Goal: Task Accomplishment & Management: Use online tool/utility

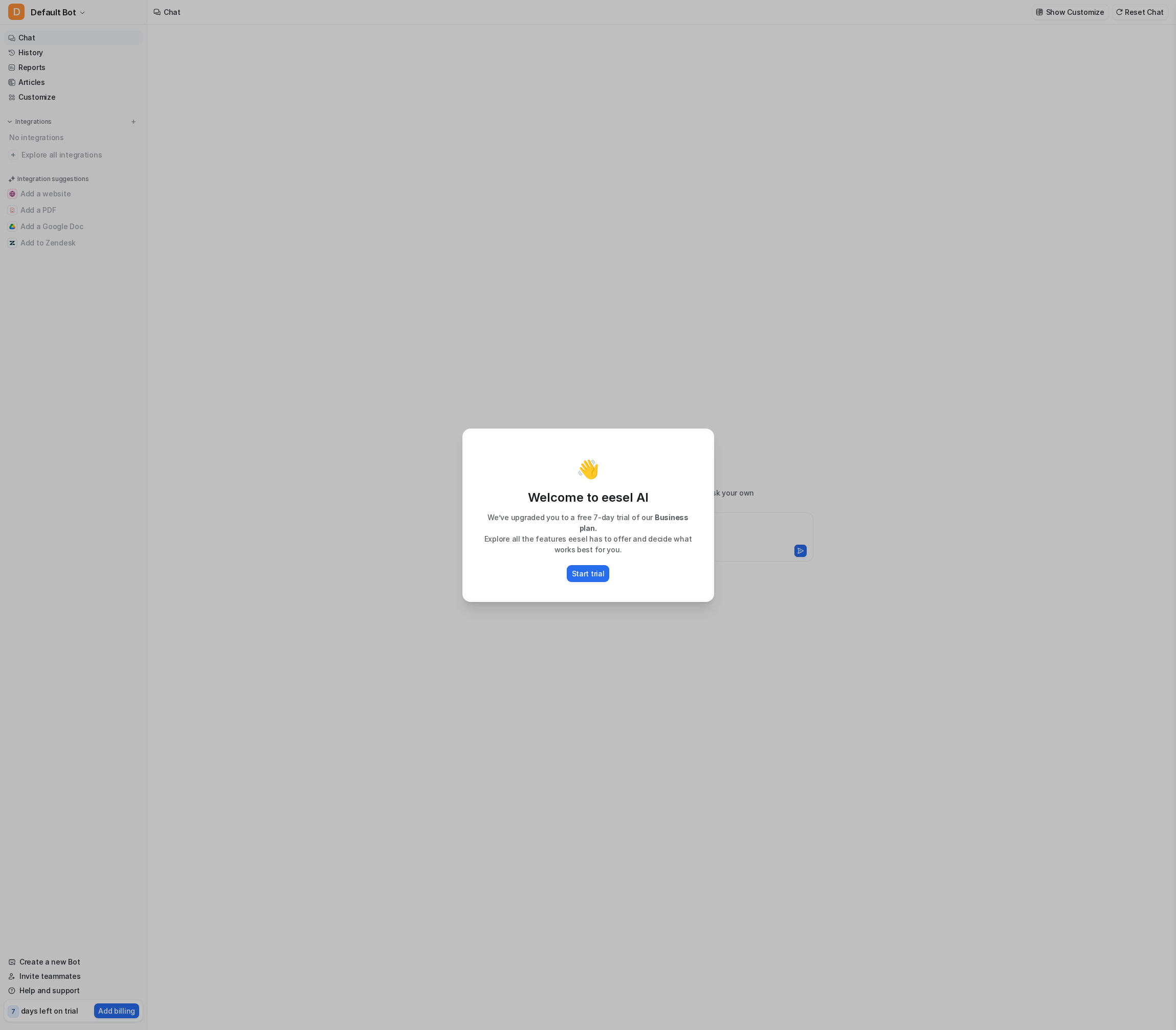
drag, startPoint x: 592, startPoint y: 564, endPoint x: 630, endPoint y: 697, distance: 138.3
click at [627, 697] on div "👋 Welcome to eesel AI We’ve upgraded you to a free 7-day trial of our Business …" at bounding box center [588, 515] width 268 height 1030
type textarea "**********"
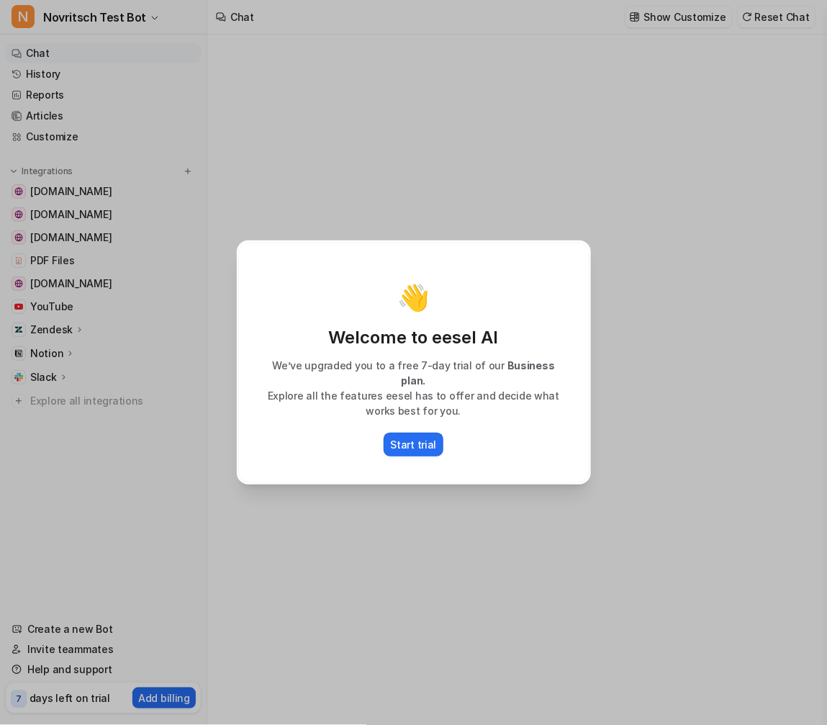
drag, startPoint x: 421, startPoint y: 435, endPoint x: 457, endPoint y: 250, distance: 188.4
click at [457, 250] on div "👋 Welcome to eesel AI We’ve upgraded you to a free 7-day trial of our Business …" at bounding box center [413, 362] width 351 height 241
type textarea "**********"
click at [465, 227] on div "👋 Welcome to eesel AI We’ve upgraded you to a free 7-day trial of our Business …" at bounding box center [413, 362] width 377 height 725
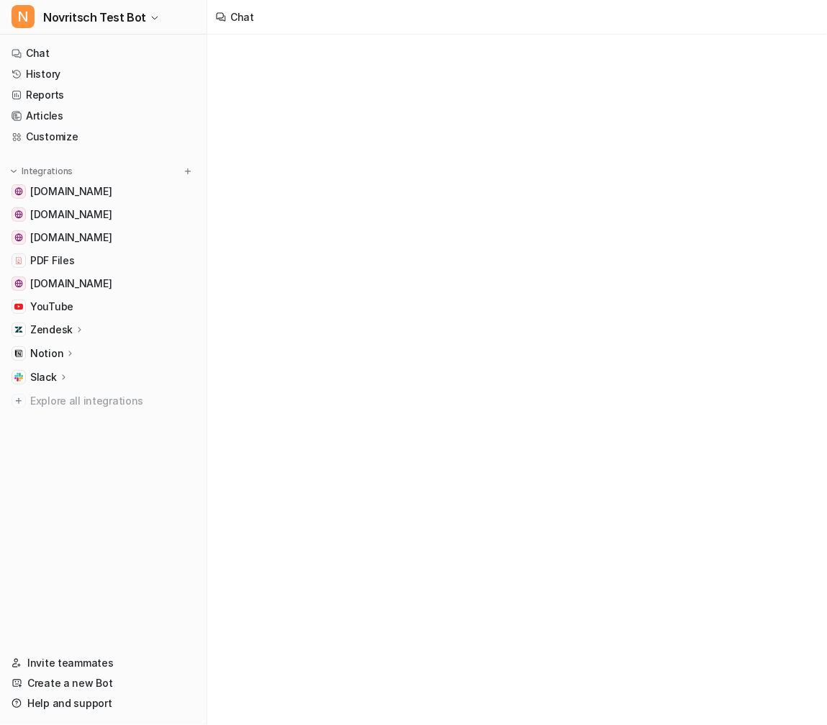
click at [137, 181] on link "[DOMAIN_NAME]" at bounding box center [103, 191] width 195 height 20
click at [99, 190] on span "[DOMAIN_NAME]" at bounding box center [70, 191] width 81 height 14
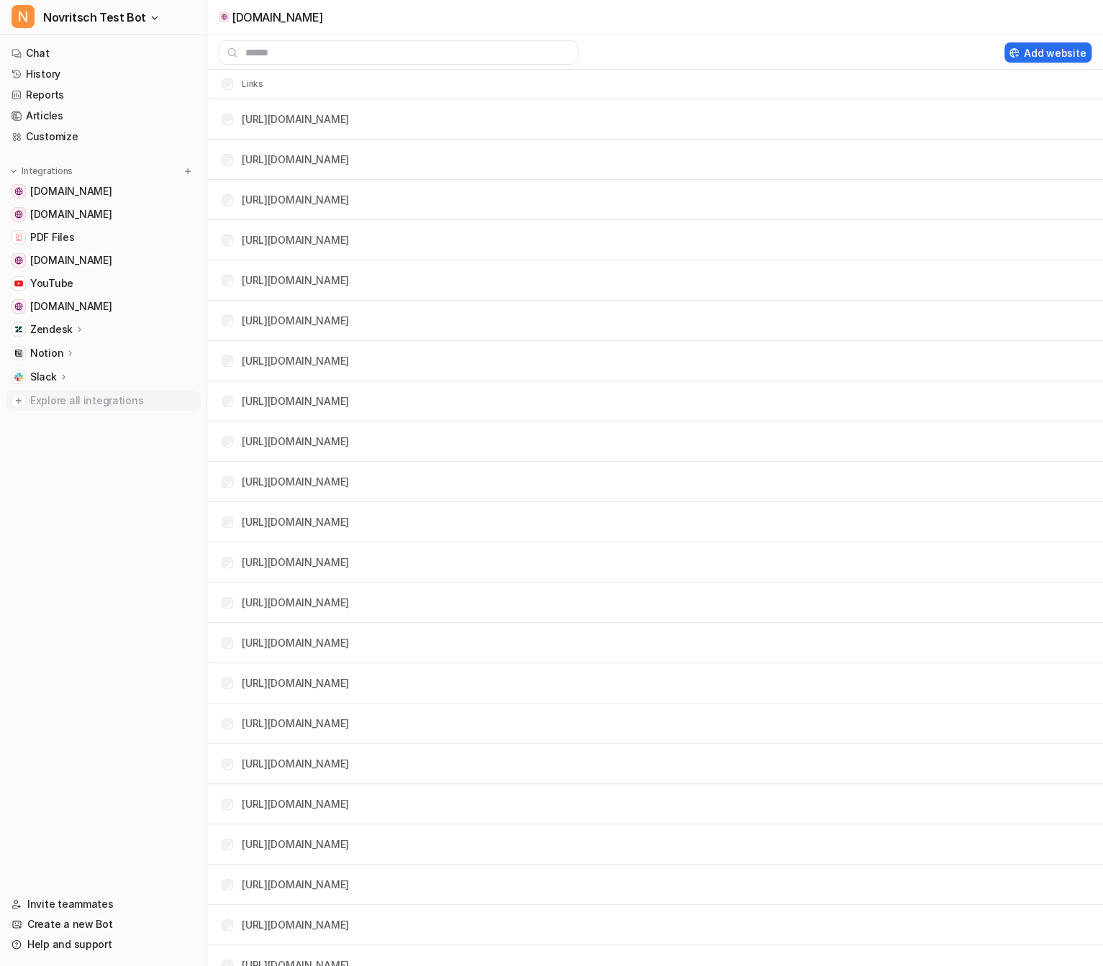
click at [88, 400] on span "Explore all integrations" at bounding box center [112, 400] width 165 height 23
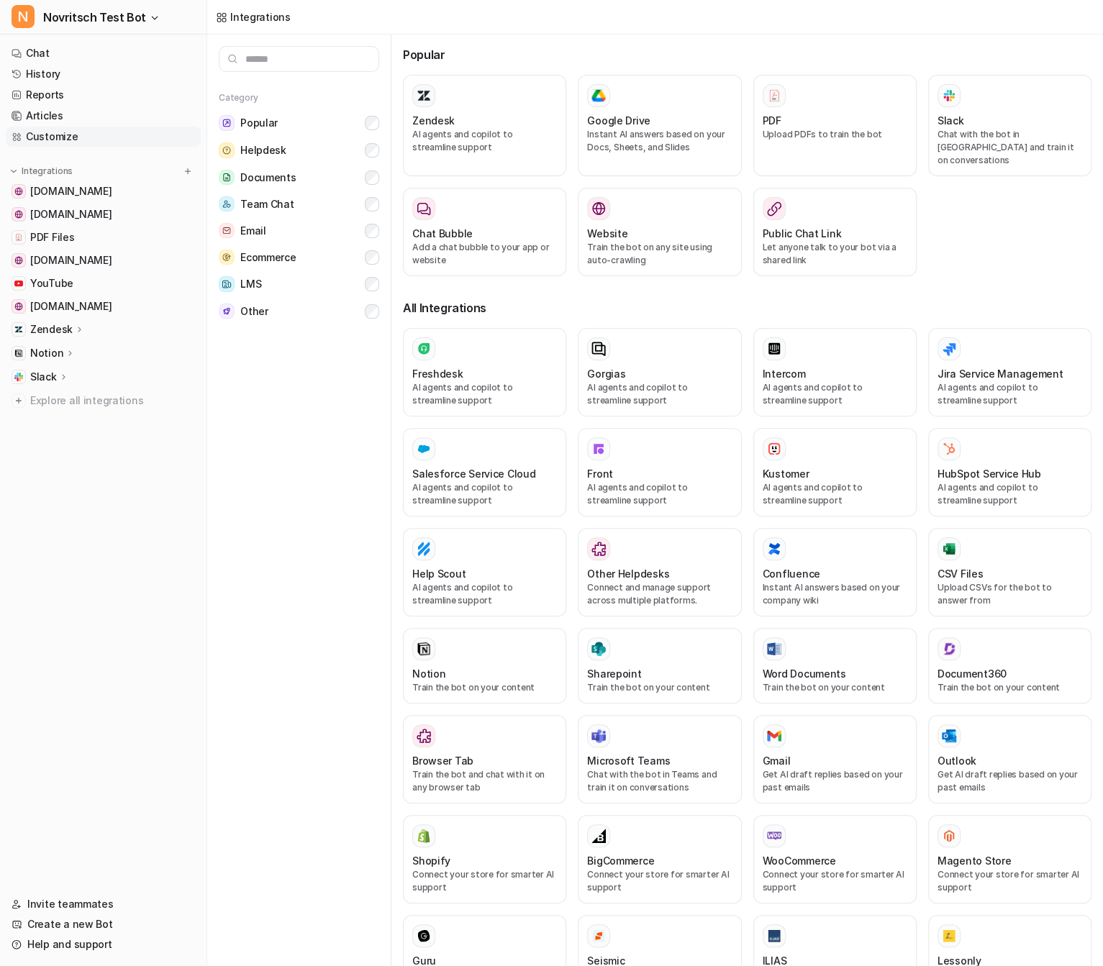
click at [68, 136] on link "Customize" at bounding box center [103, 137] width 195 height 20
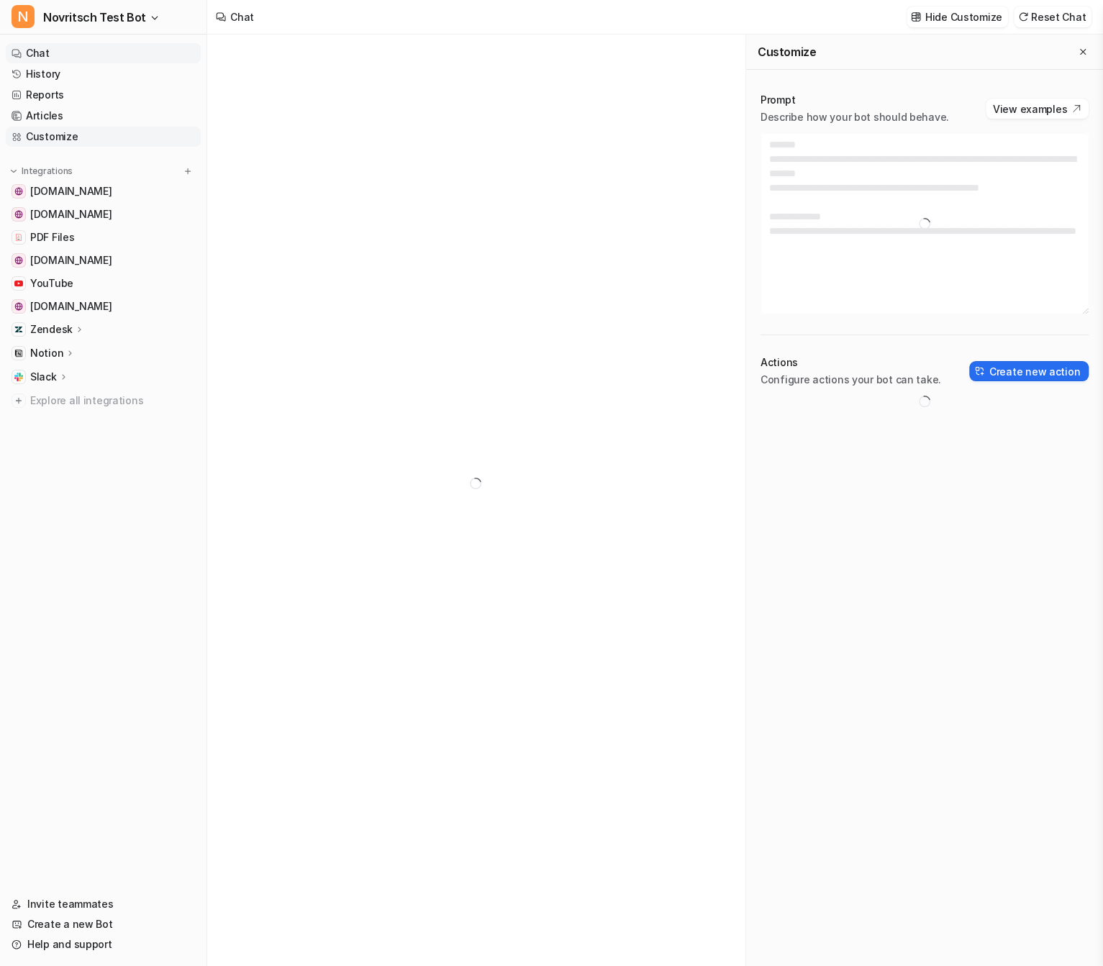
type textarea "**********"
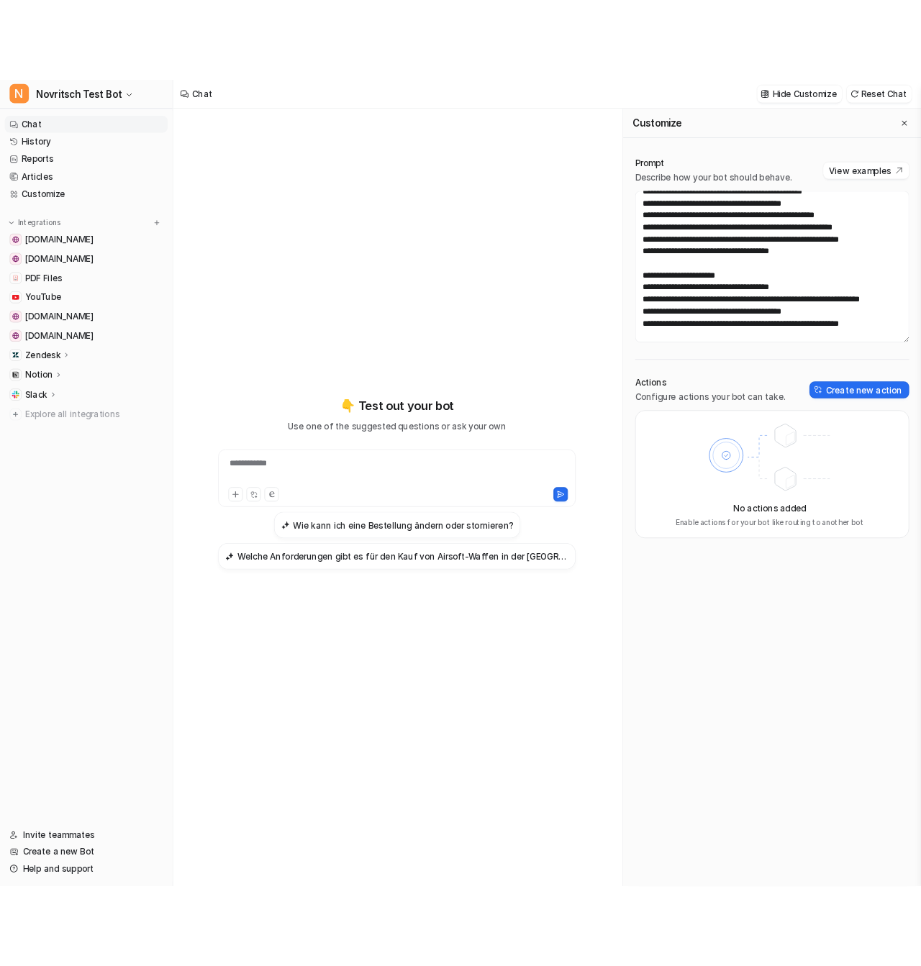
scroll to position [216, 0]
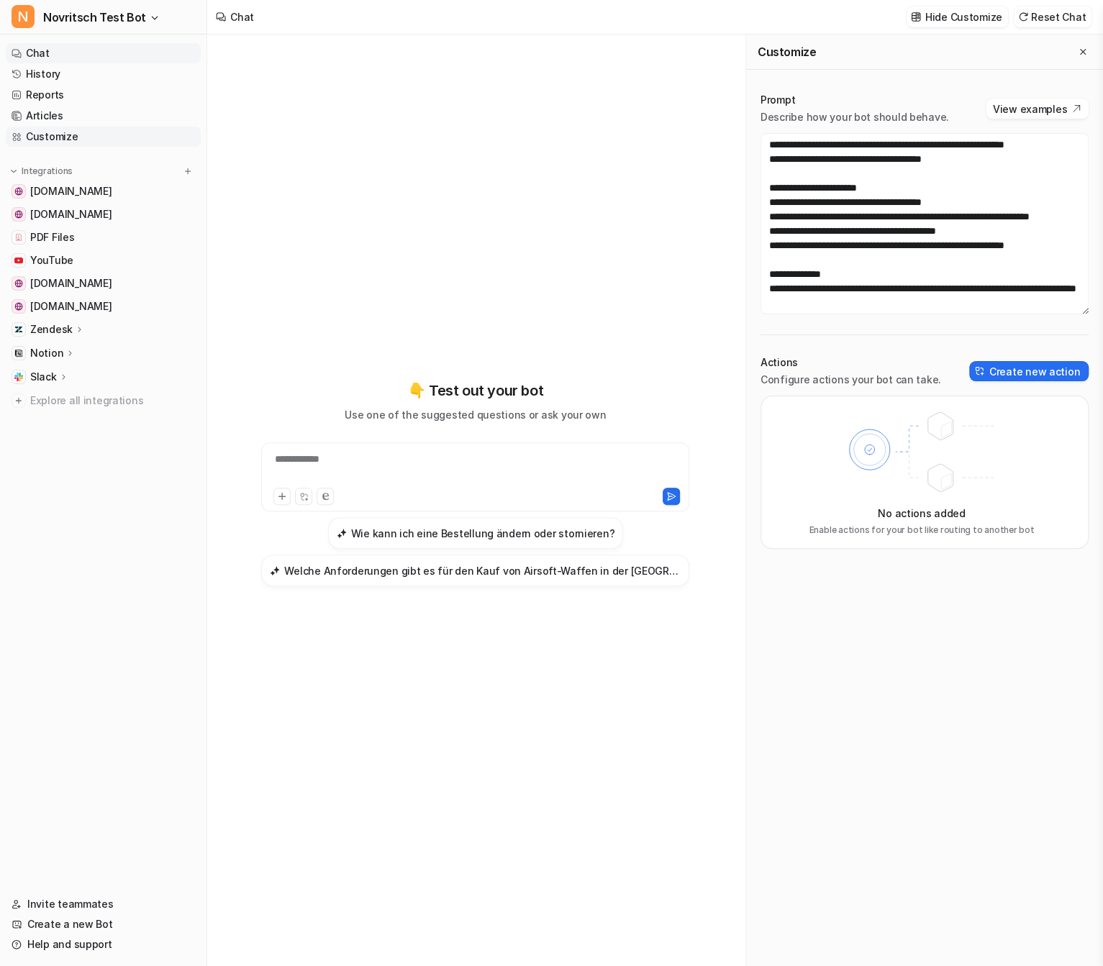
click at [71, 140] on link "Customize" at bounding box center [103, 137] width 195 height 20
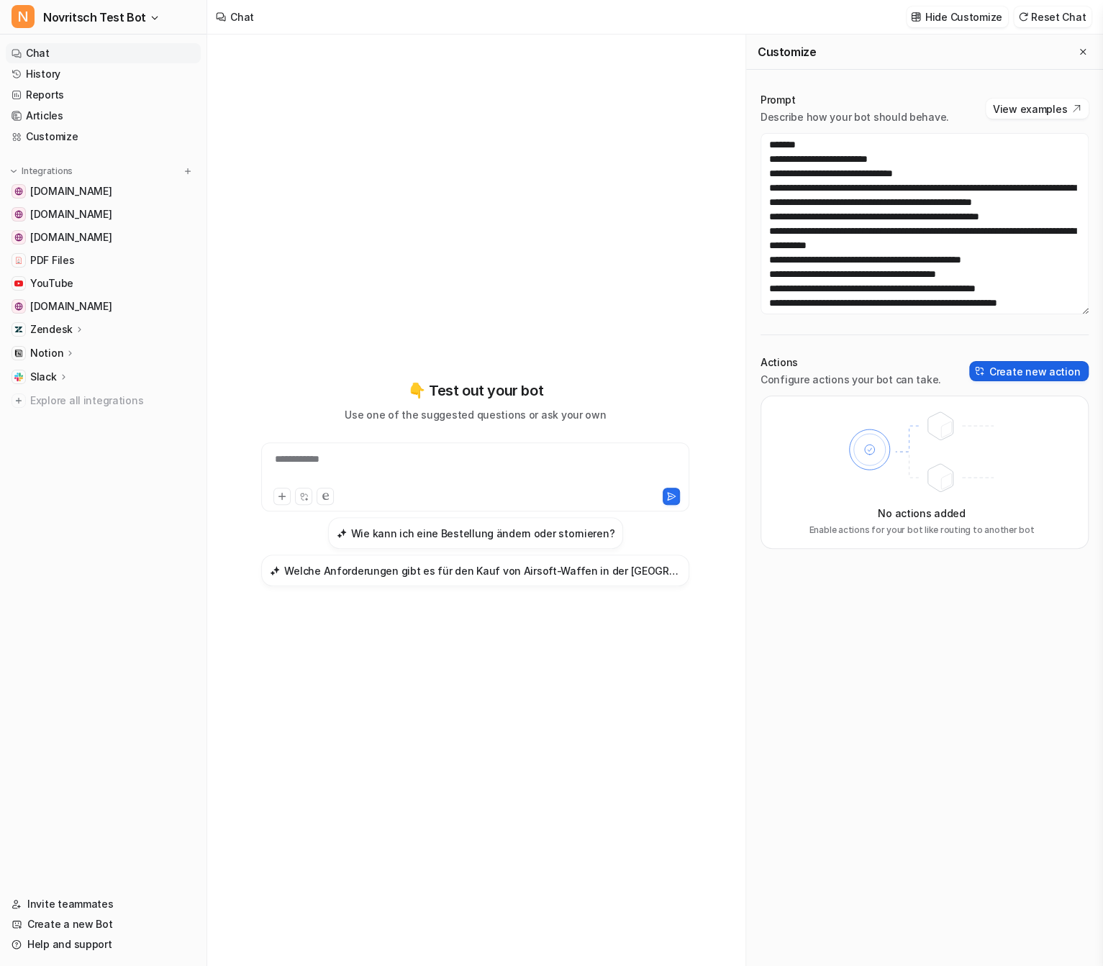
click at [826, 370] on button "Create new action" at bounding box center [1028, 371] width 119 height 20
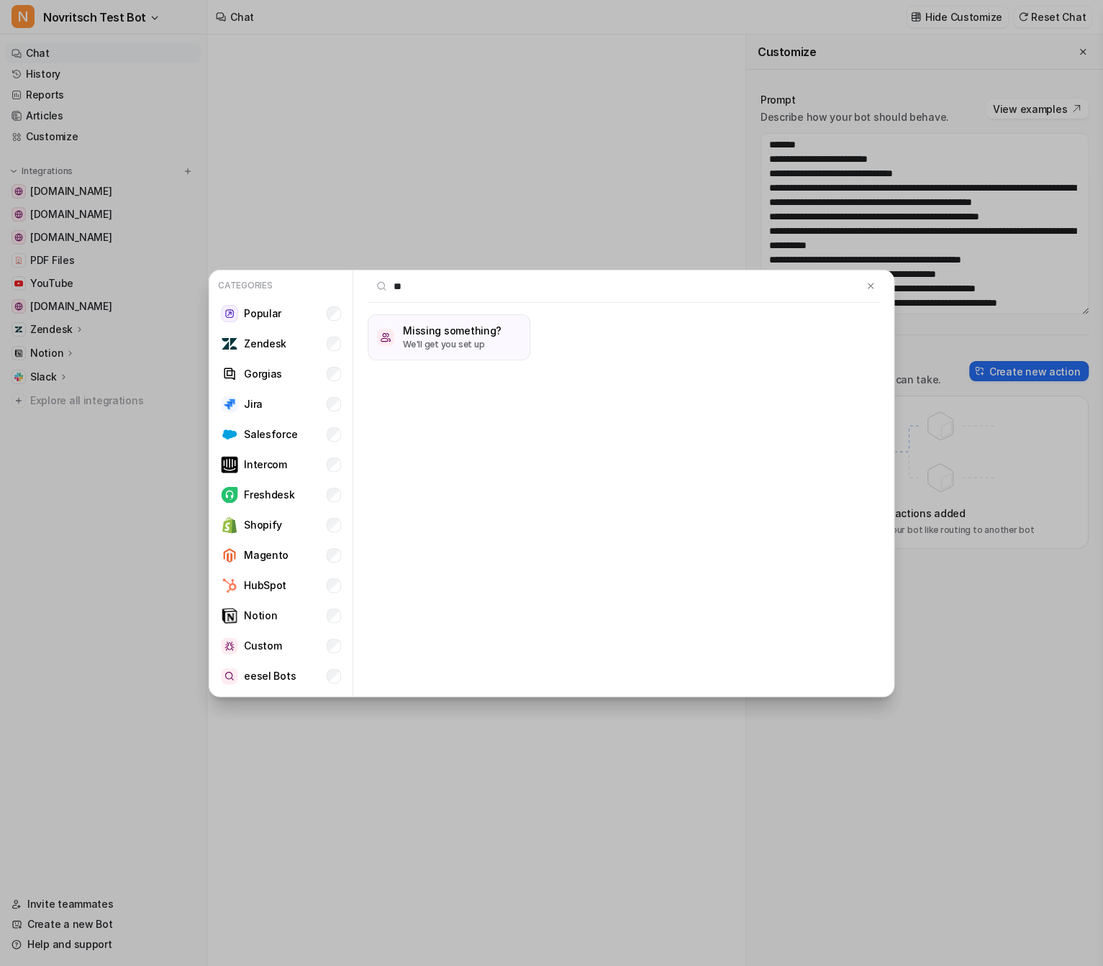
type input "***"
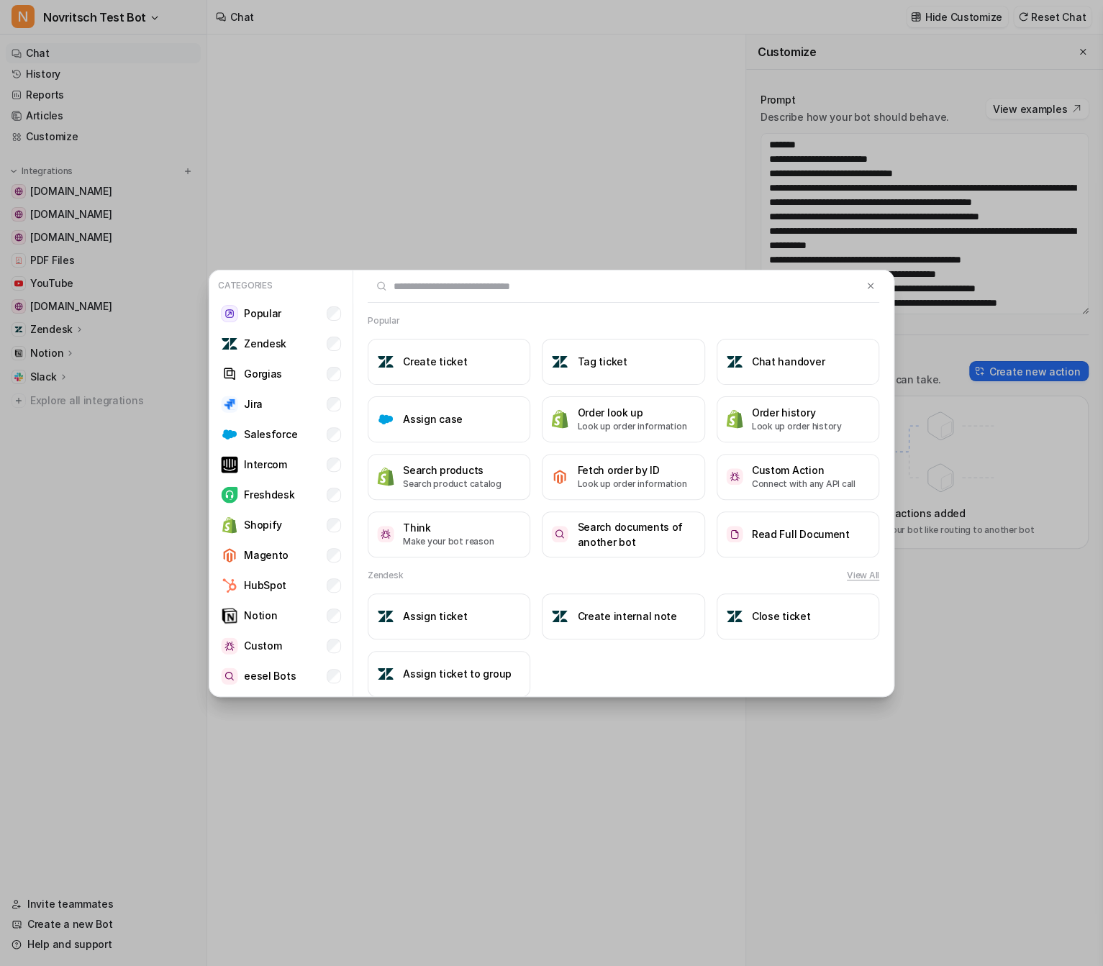
click at [581, 124] on div "Categories Popular Zendesk Gorgias Jira Salesforce Intercom Freshdesk Shopify M…" at bounding box center [551, 483] width 709 height 966
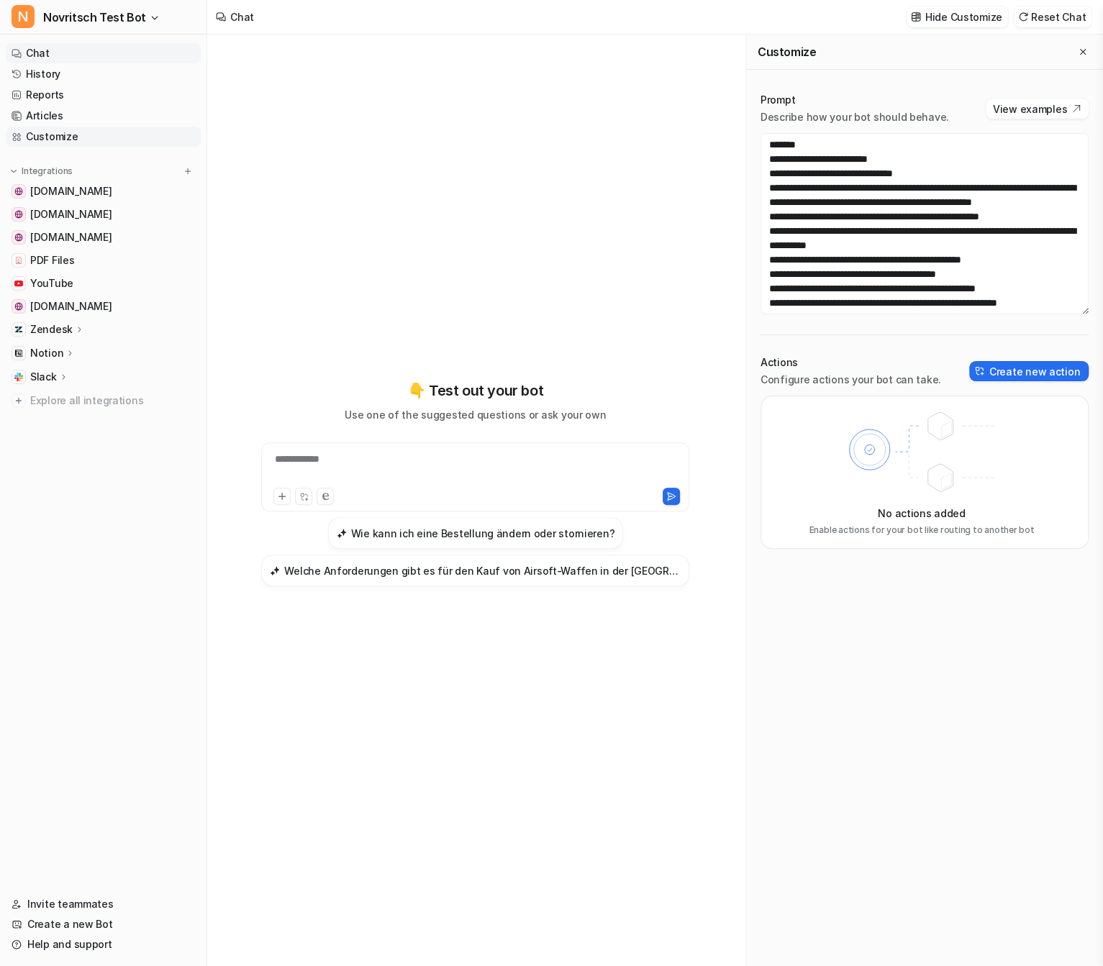
click at [99, 132] on link "Customize" at bounding box center [103, 137] width 195 height 20
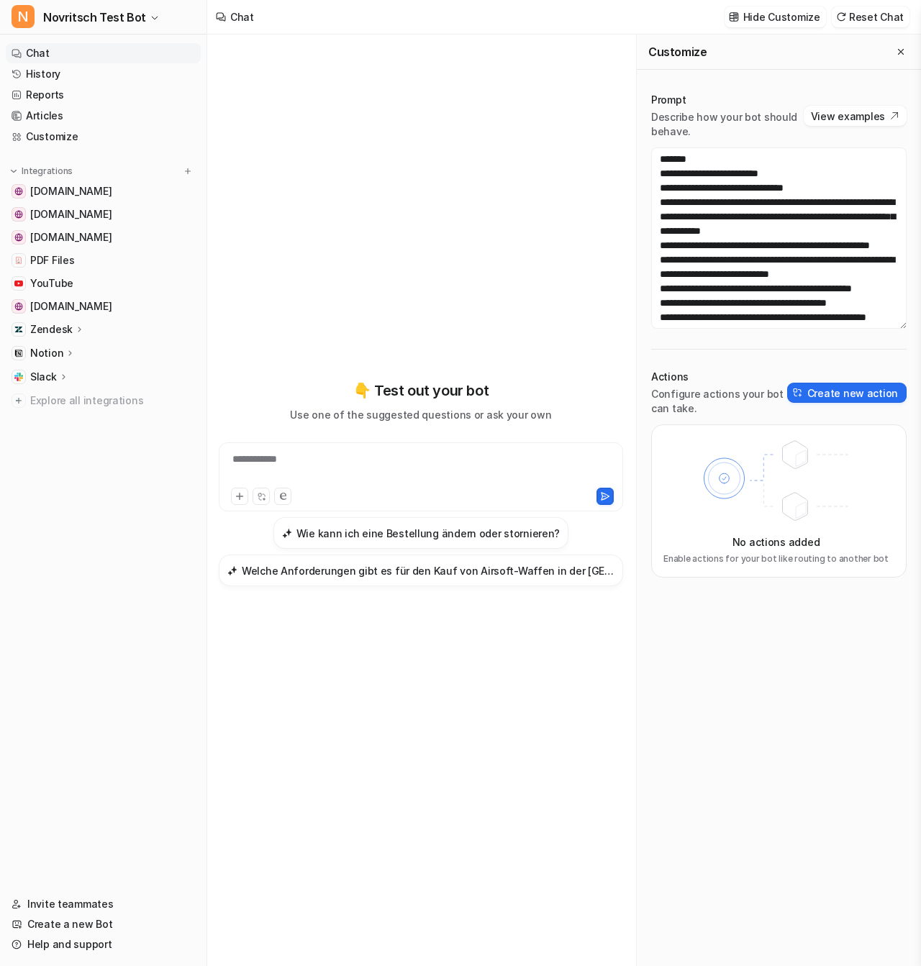
click at [826, 409] on div "Actions Configure actions your bot can take. Create new action" at bounding box center [778, 393] width 255 height 46
click at [826, 396] on button "Create new action" at bounding box center [846, 393] width 119 height 20
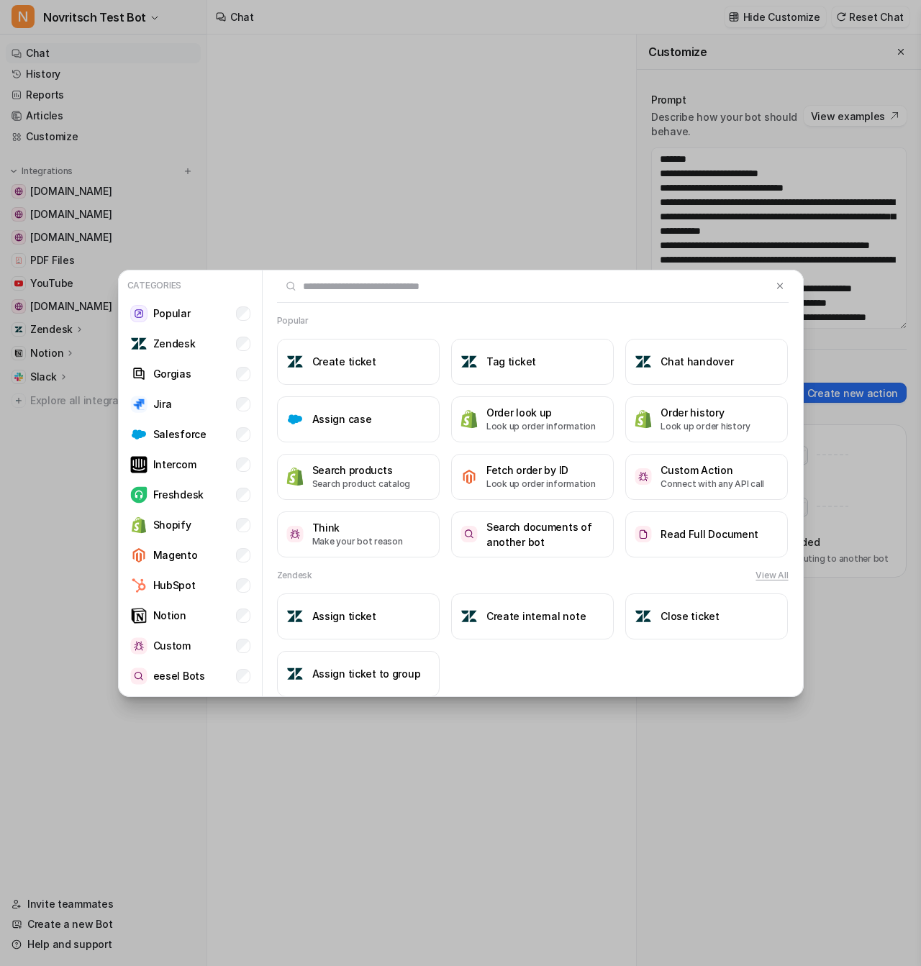
click at [473, 294] on input "text" at bounding box center [524, 287] width 495 height 32
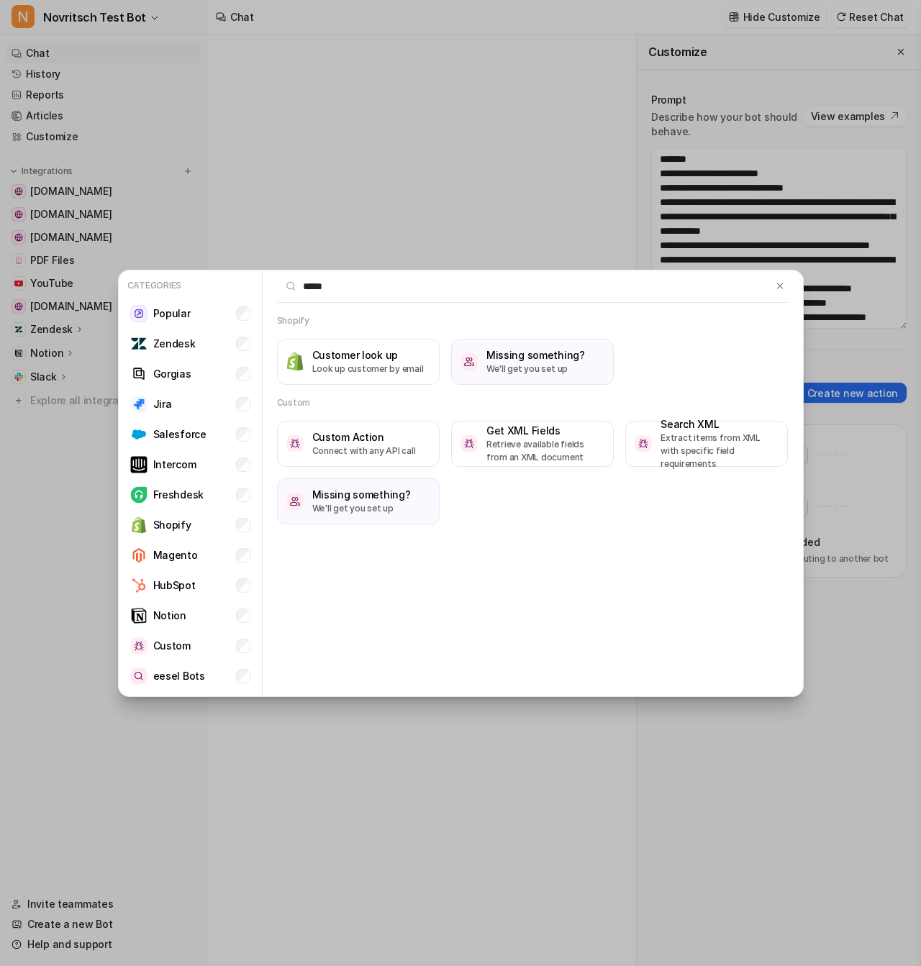
type input "******"
click at [391, 445] on p "Connect with any API call" at bounding box center [364, 451] width 104 height 13
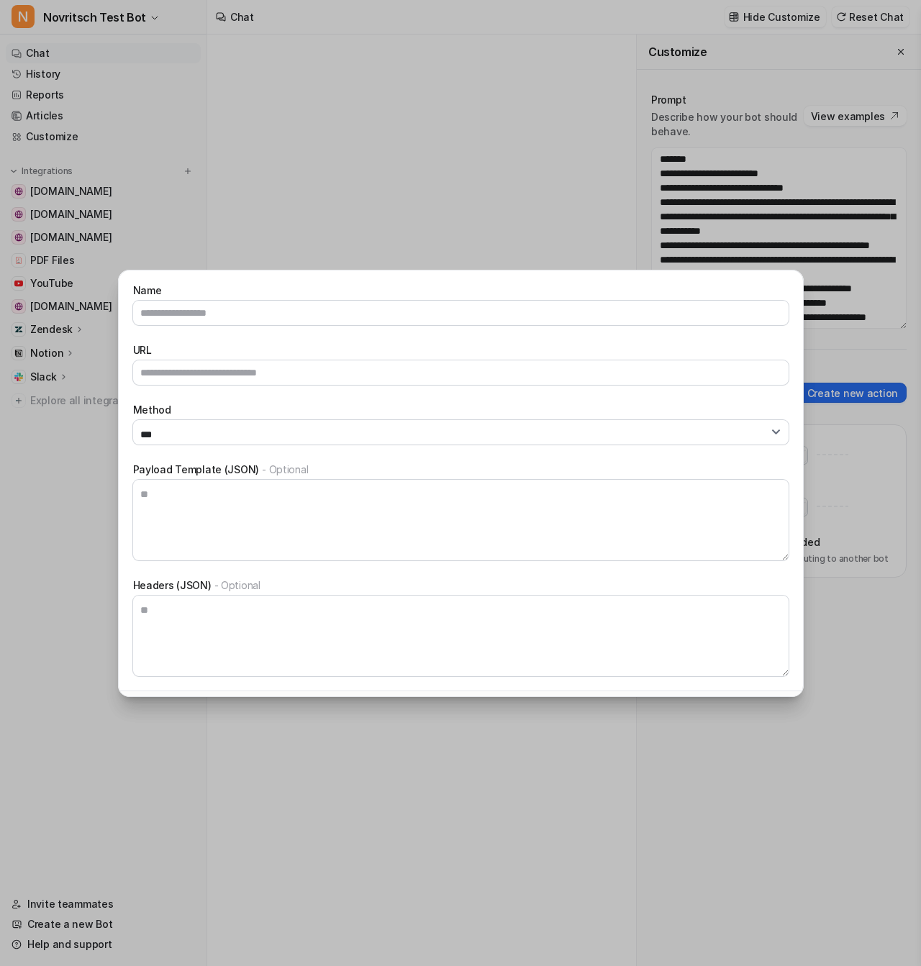
scroll to position [161, 0]
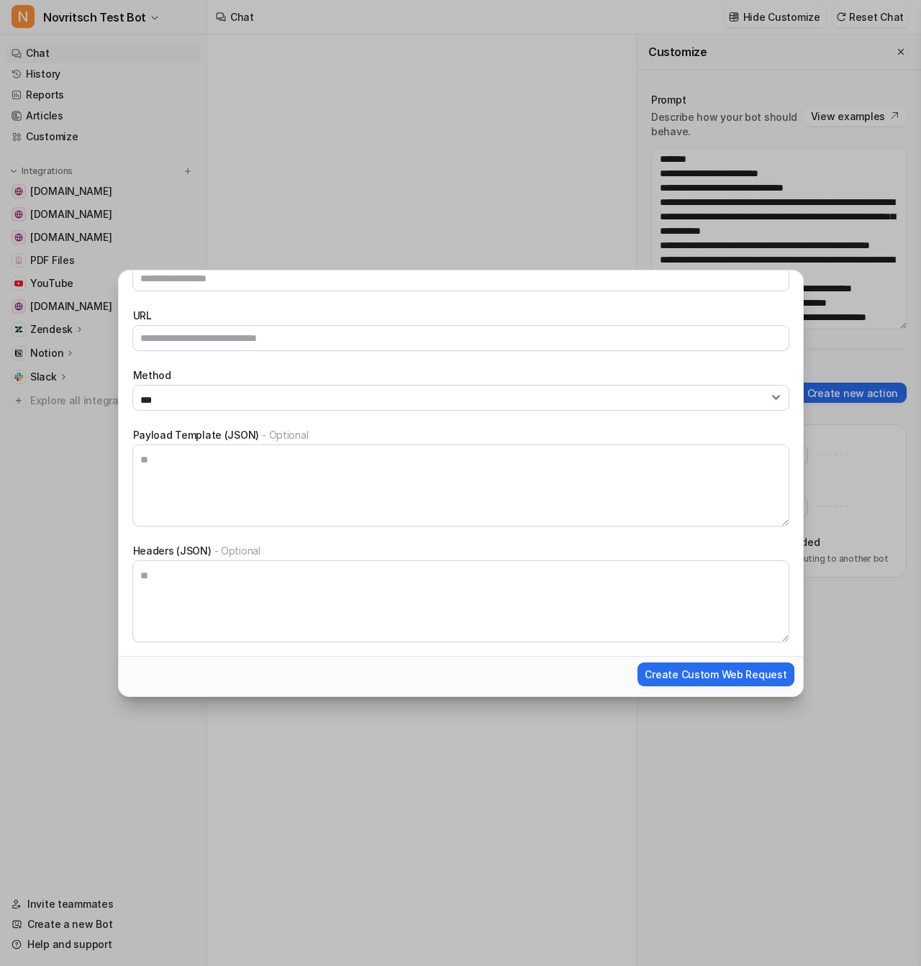
click at [281, 431] on span "- Optional" at bounding box center [285, 435] width 46 height 12
click at [281, 445] on textarea "Payload Template (JSON) - Optional" at bounding box center [460, 485] width 655 height 81
click at [281, 431] on span "- Optional" at bounding box center [285, 435] width 46 height 12
click at [281, 445] on textarea "Payload Template (JSON) - Optional" at bounding box center [460, 485] width 655 height 81
click at [281, 431] on span "- Optional" at bounding box center [285, 435] width 46 height 12
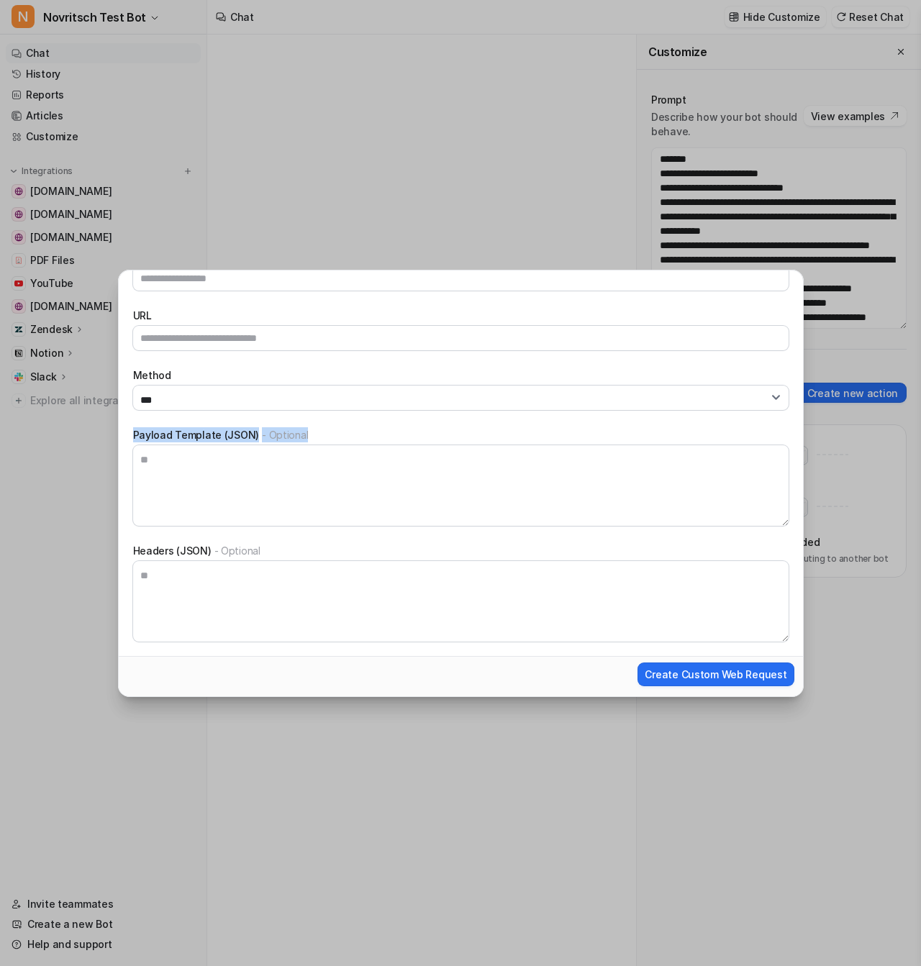
click at [281, 445] on textarea "Payload Template (JSON) - Optional" at bounding box center [460, 485] width 655 height 81
click at [630, 557] on div "Headers (JSON) - Optional" at bounding box center [460, 592] width 655 height 99
click at [609, 494] on textarea "Payload Template (JSON) - Optional" at bounding box center [460, 485] width 655 height 81
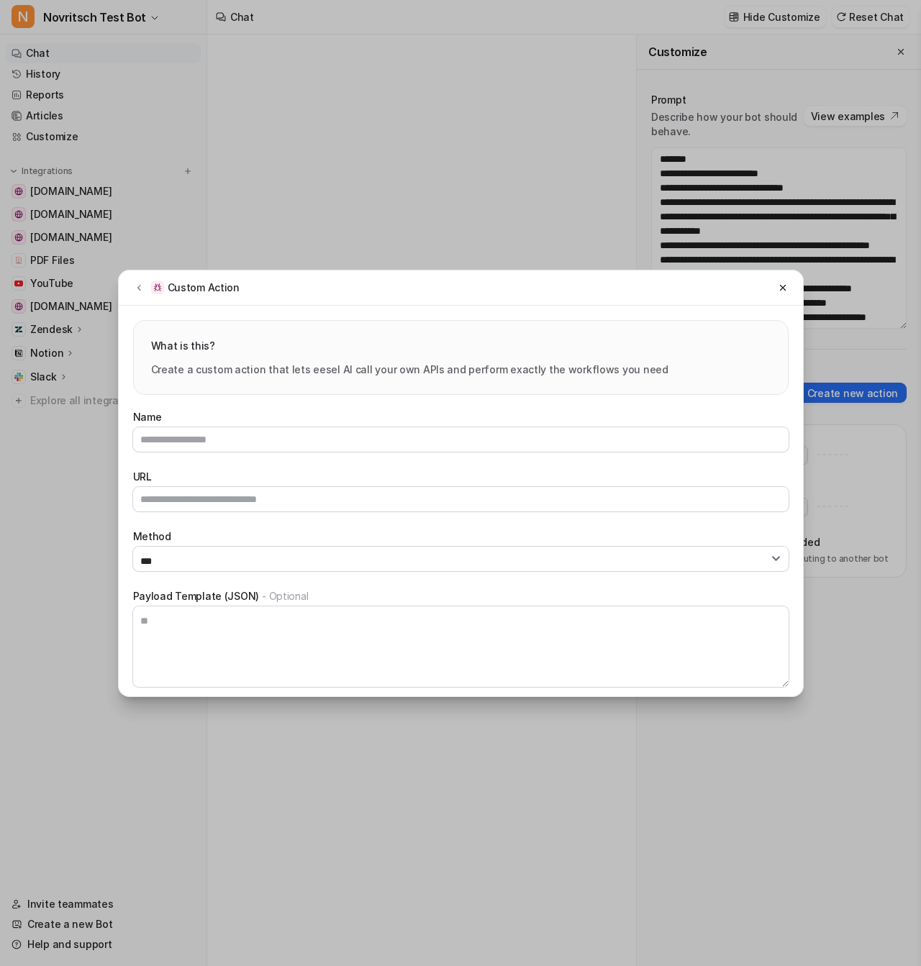
click at [593, 516] on div "Name URL Method *** **** *** ****** Payload Template (JSON) - Optional Headers …" at bounding box center [460, 606] width 655 height 394
click at [591, 430] on input "Name" at bounding box center [460, 439] width 655 height 24
click at [691, 398] on div "**********" at bounding box center [461, 606] width 684 height 422
click at [677, 550] on select "*** **** *** ******" at bounding box center [460, 559] width 655 height 24
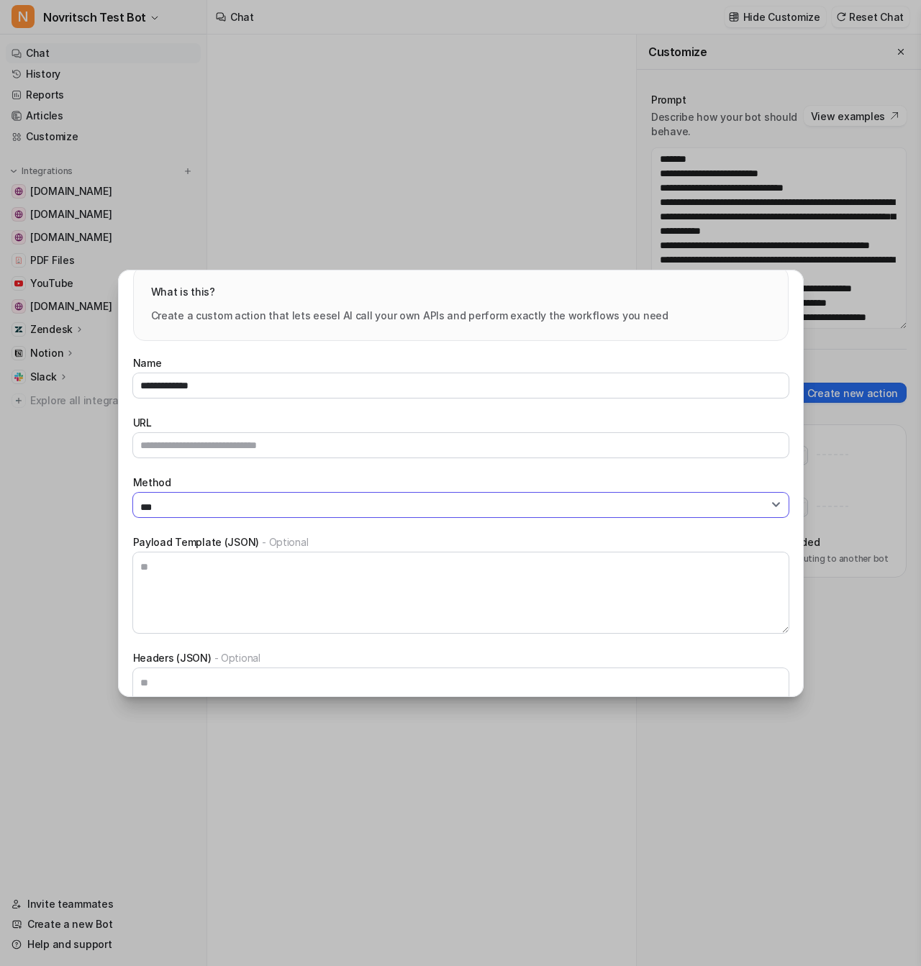
scroll to position [161, 0]
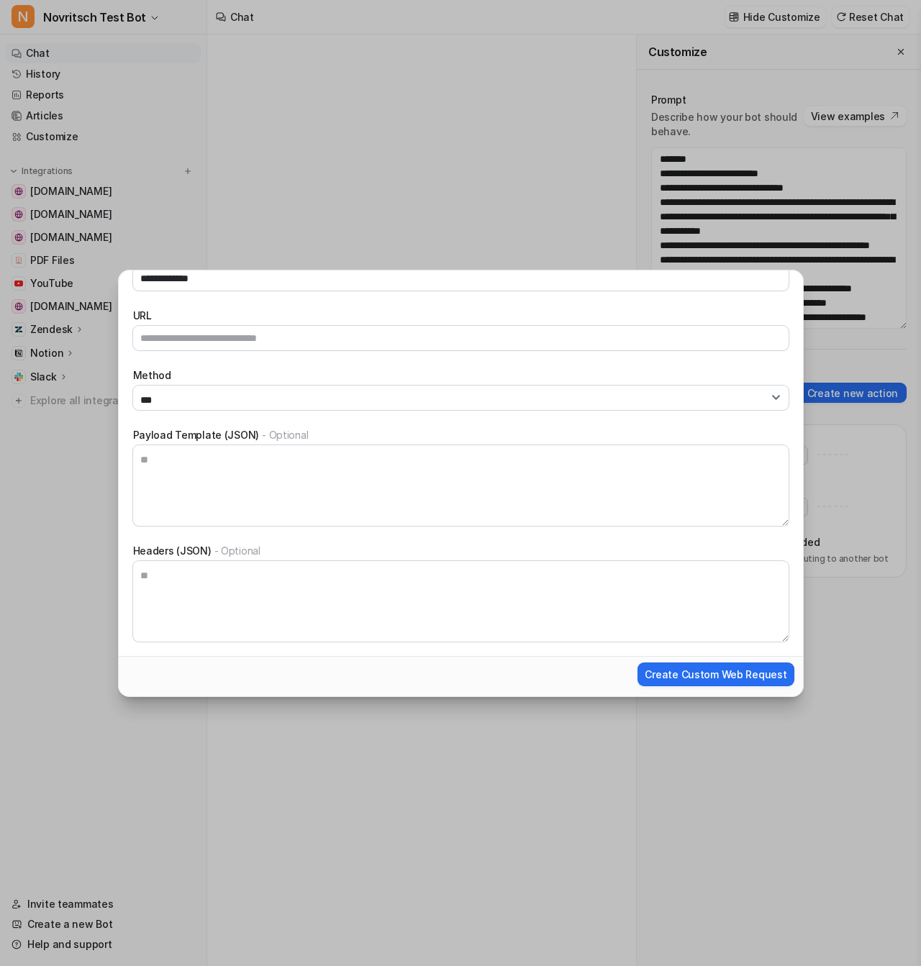
click at [289, 427] on label "Payload Template (JSON) - Optional" at bounding box center [460, 434] width 655 height 15
click at [289, 445] on textarea "Payload Template (JSON) - Optional" at bounding box center [460, 485] width 655 height 81
click at [289, 427] on label "Payload Template (JSON) - Optional" at bounding box center [460, 434] width 655 height 15
click at [289, 445] on textarea "Payload Template (JSON) - Optional" at bounding box center [460, 485] width 655 height 81
click at [289, 431] on span "- Optional" at bounding box center [285, 435] width 46 height 12
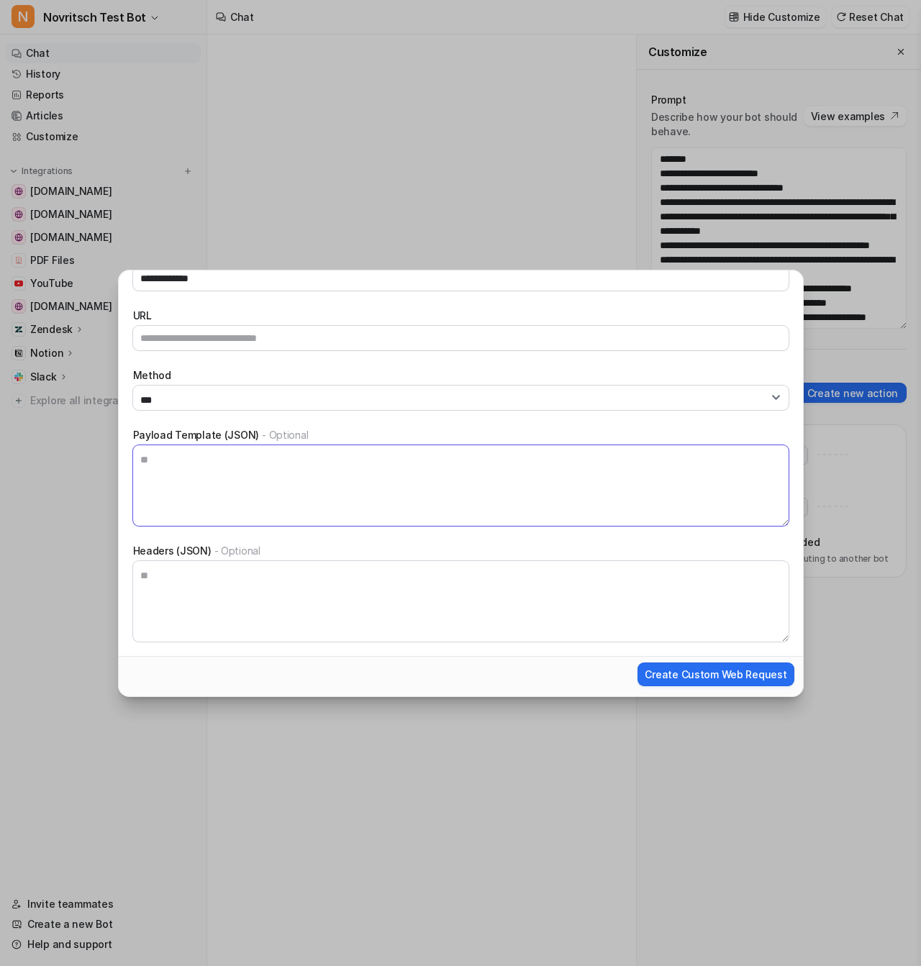
click at [289, 445] on textarea "Payload Template (JSON) - Optional" at bounding box center [460, 485] width 655 height 81
click at [271, 433] on span "- Optional" at bounding box center [285, 435] width 46 height 12
click at [271, 445] on textarea "Payload Template (JSON) - Optional" at bounding box center [460, 485] width 655 height 81
click at [271, 433] on span "- Optional" at bounding box center [285, 435] width 46 height 12
click at [271, 445] on textarea "Payload Template (JSON) - Optional" at bounding box center [460, 485] width 655 height 81
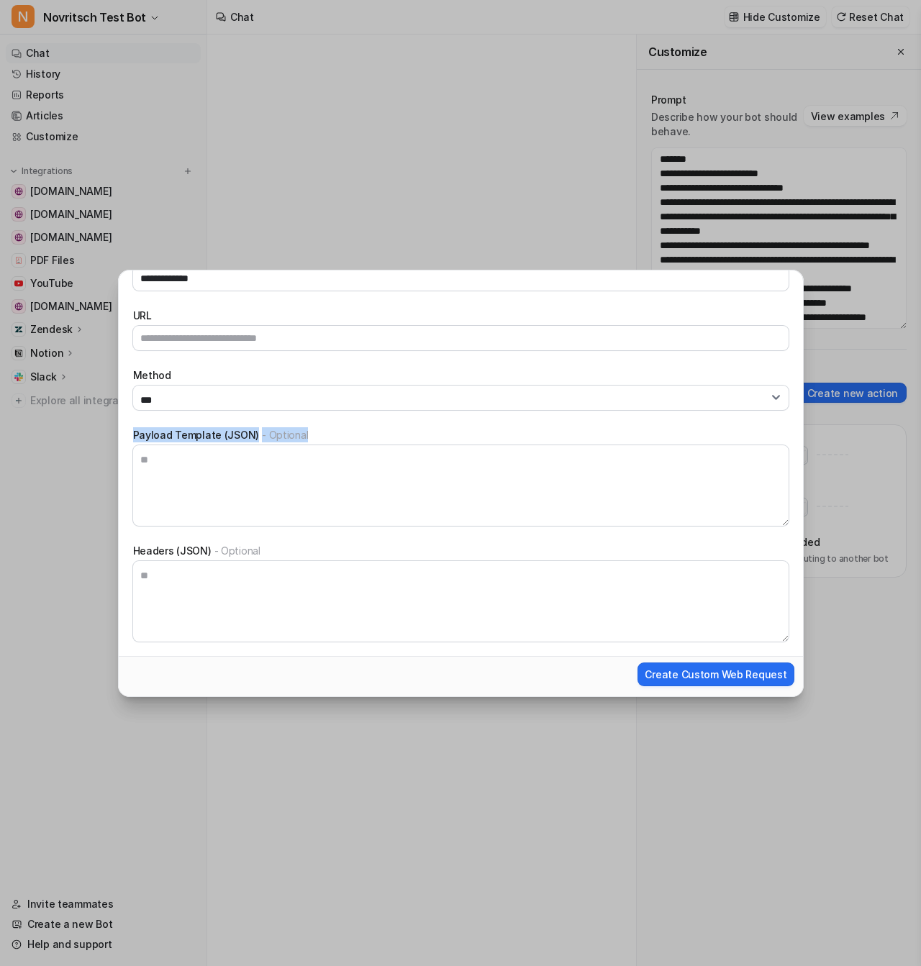
click at [271, 433] on span "- Optional" at bounding box center [285, 435] width 46 height 12
click at [271, 445] on textarea "Payload Template (JSON) - Optional" at bounding box center [460, 485] width 655 height 81
click at [271, 433] on span "- Optional" at bounding box center [285, 435] width 46 height 12
click at [271, 445] on textarea "Payload Template (JSON) - Optional" at bounding box center [460, 485] width 655 height 81
click at [199, 435] on label "Payload Template (JSON) - Optional" at bounding box center [460, 434] width 655 height 15
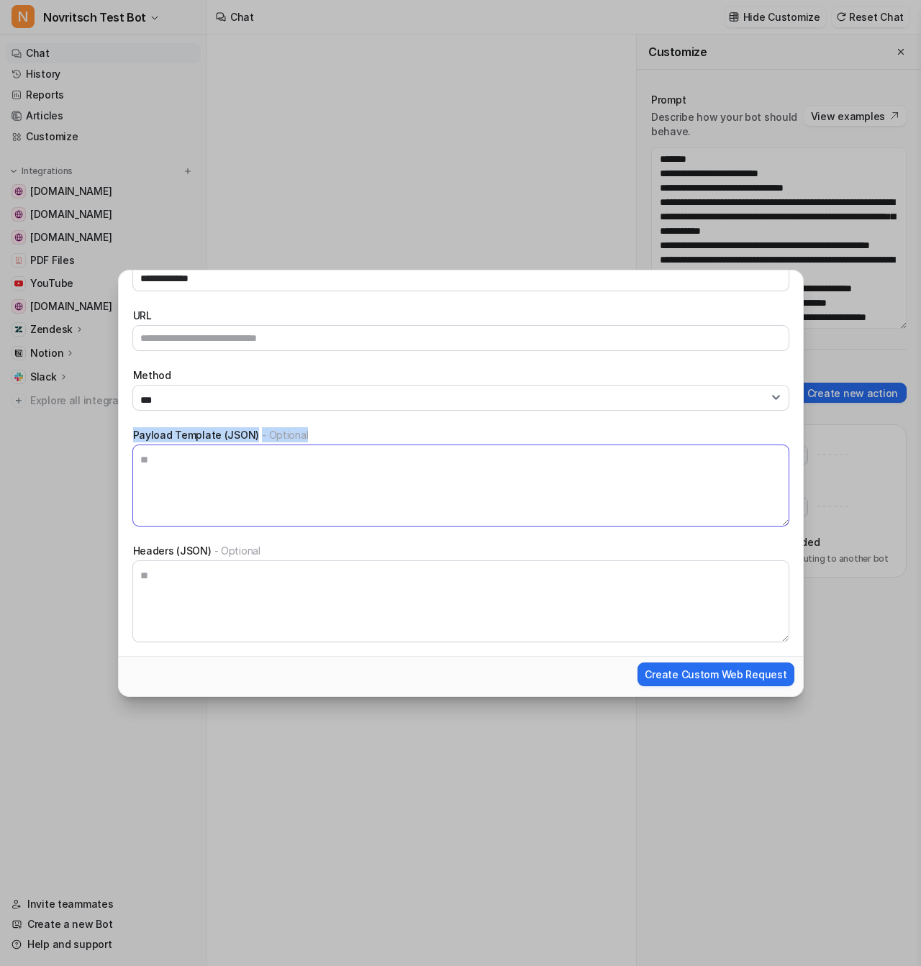
click at [199, 445] on textarea "Payload Template (JSON) - Optional" at bounding box center [460, 485] width 655 height 81
click at [199, 435] on label "Payload Template (JSON) - Optional" at bounding box center [460, 434] width 655 height 15
click at [199, 445] on textarea "Payload Template (JSON) - Optional" at bounding box center [460, 485] width 655 height 81
click at [200, 435] on label "Payload Template (JSON) - Optional" at bounding box center [460, 434] width 655 height 15
click at [200, 445] on textarea "Payload Template (JSON) - Optional" at bounding box center [460, 485] width 655 height 81
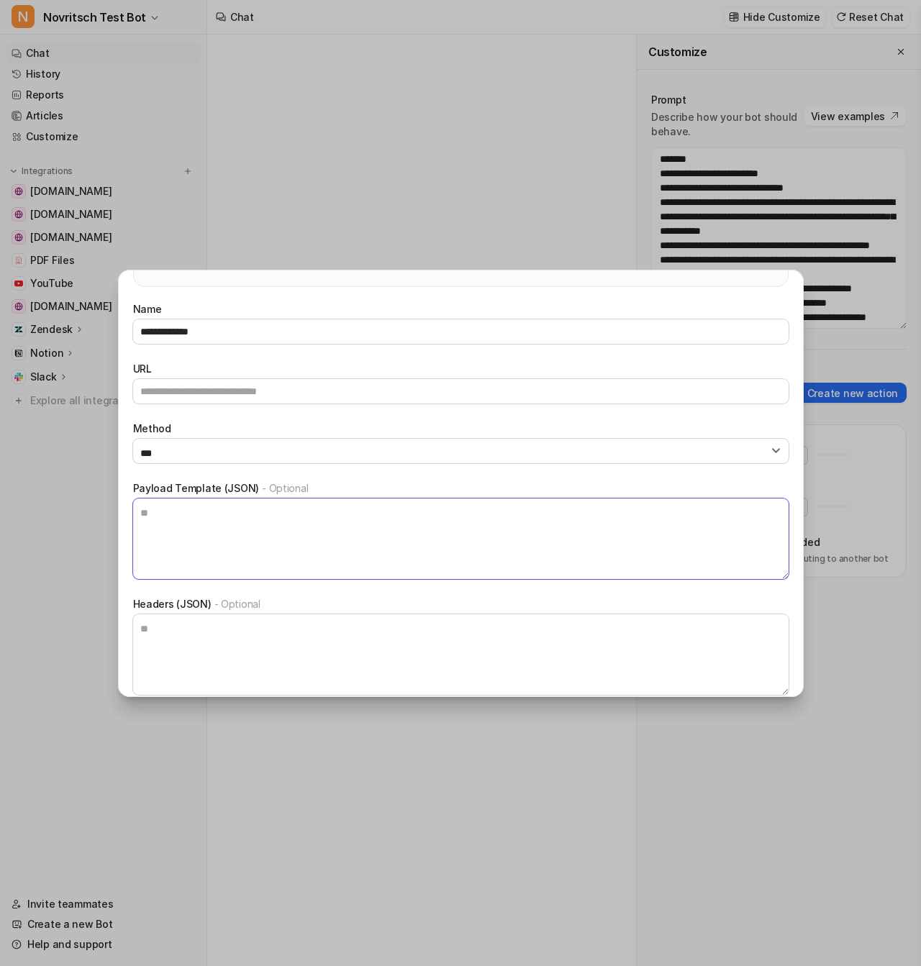
scroll to position [104, 0]
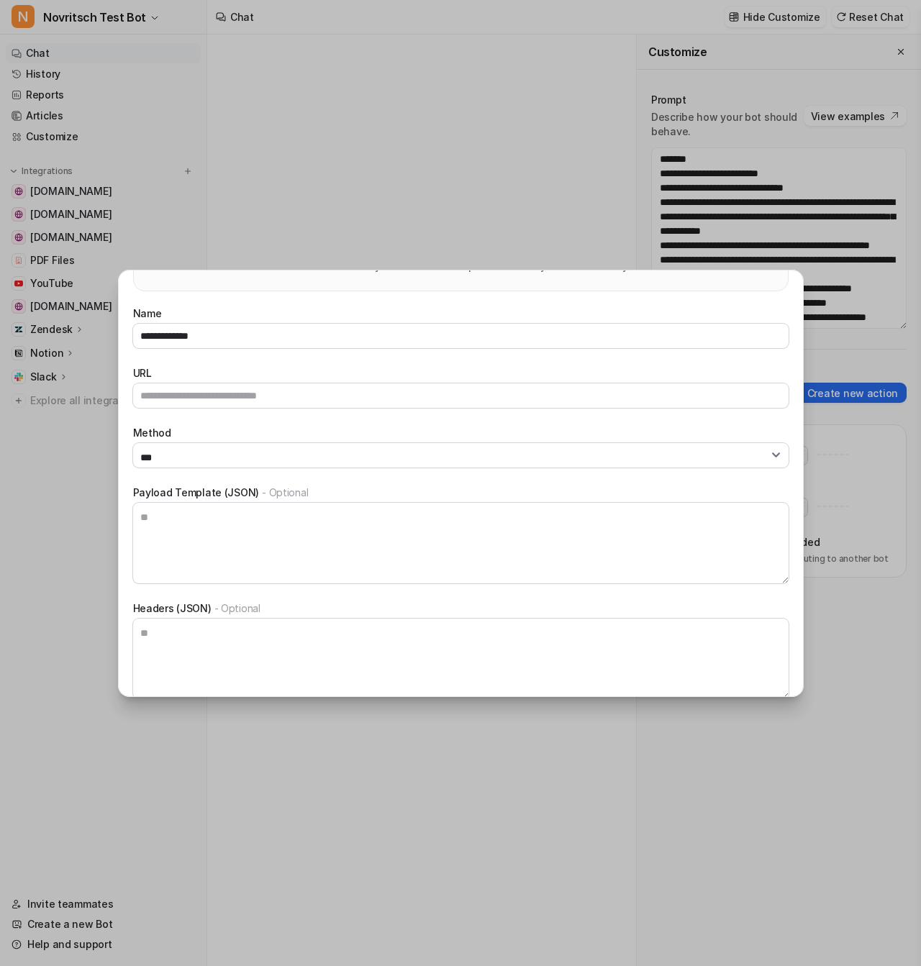
click at [225, 373] on label "URL" at bounding box center [460, 373] width 655 height 15
click at [225, 384] on input "URL" at bounding box center [460, 396] width 655 height 24
click at [243, 338] on input "**********" at bounding box center [460, 336] width 655 height 24
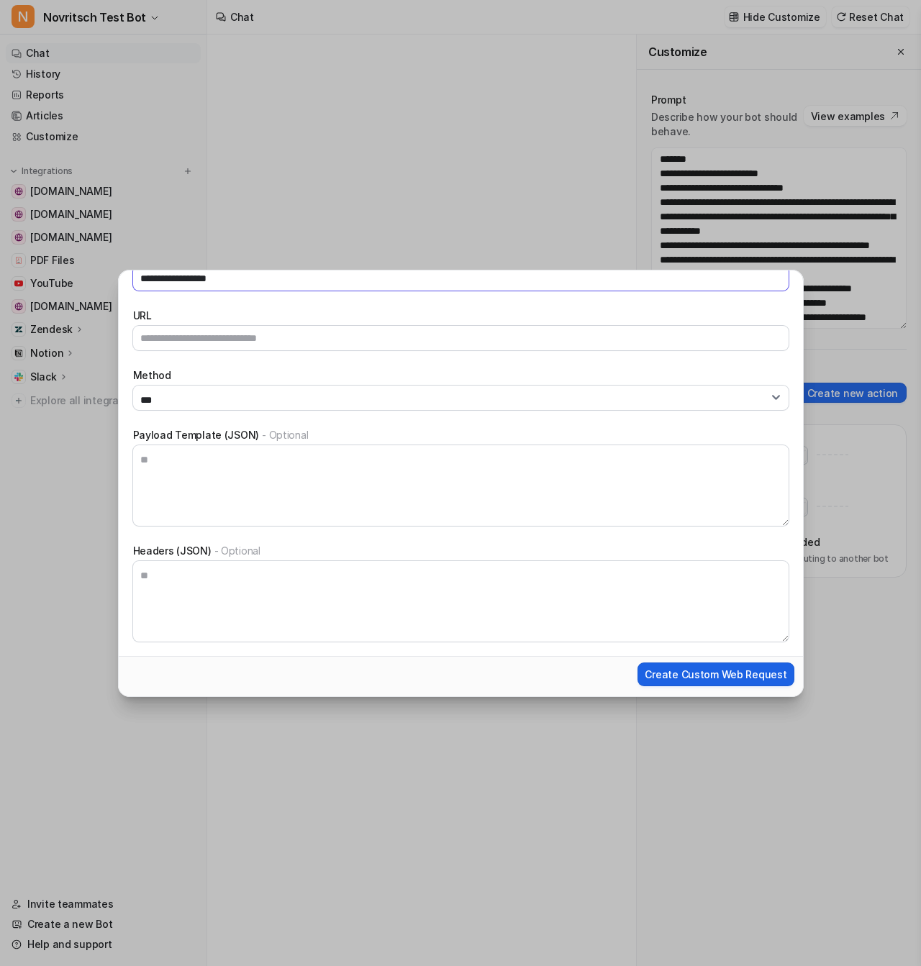
type input "**********"
click at [757, 681] on button "Create Custom Web Request" at bounding box center [715, 675] width 156 height 24
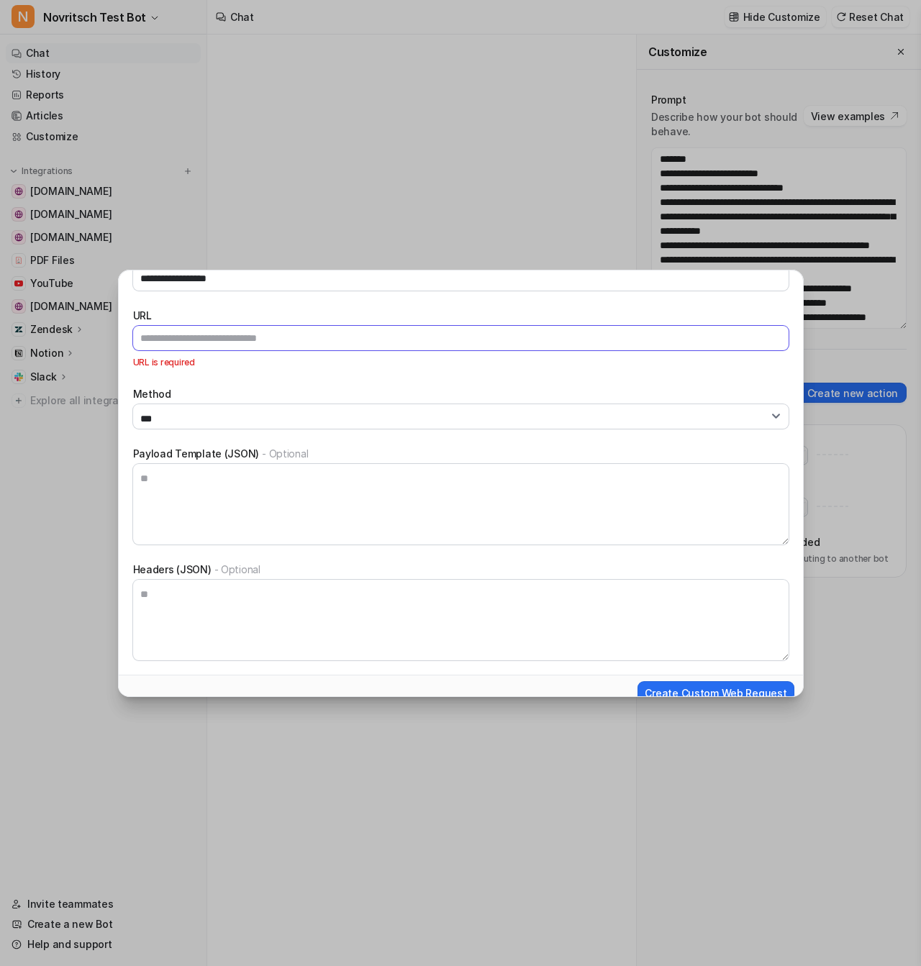
scroll to position [131, 0]
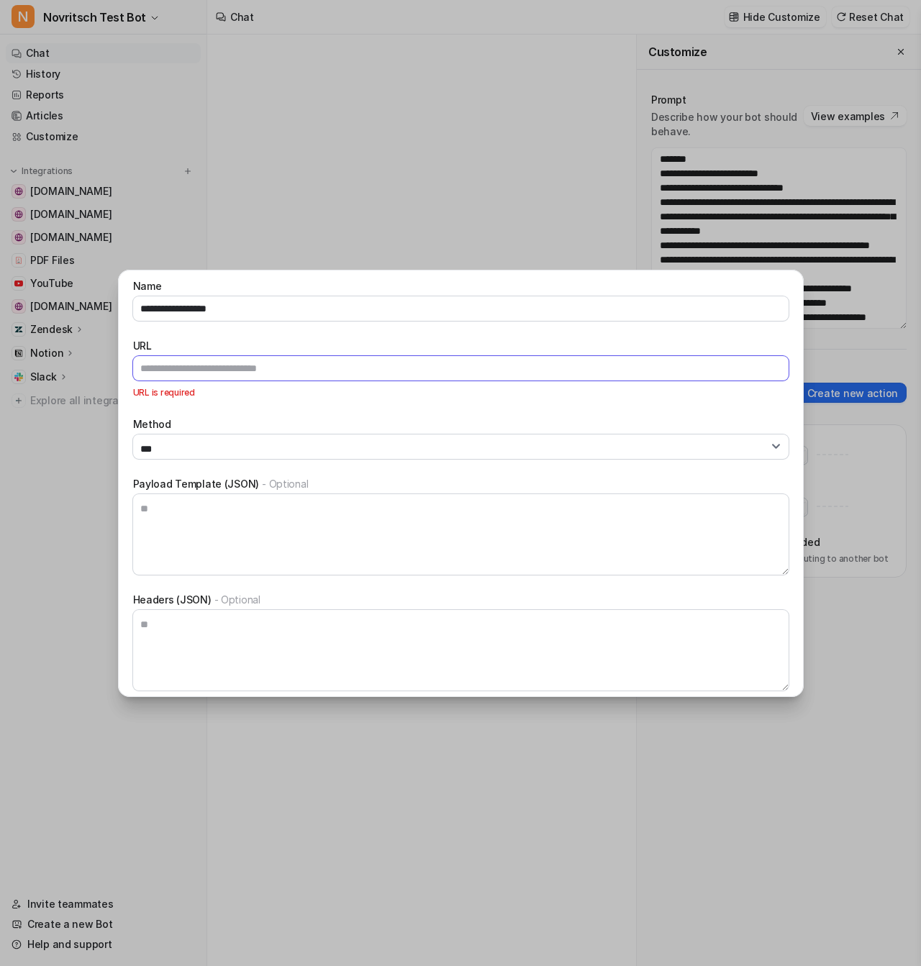
paste input "**********"
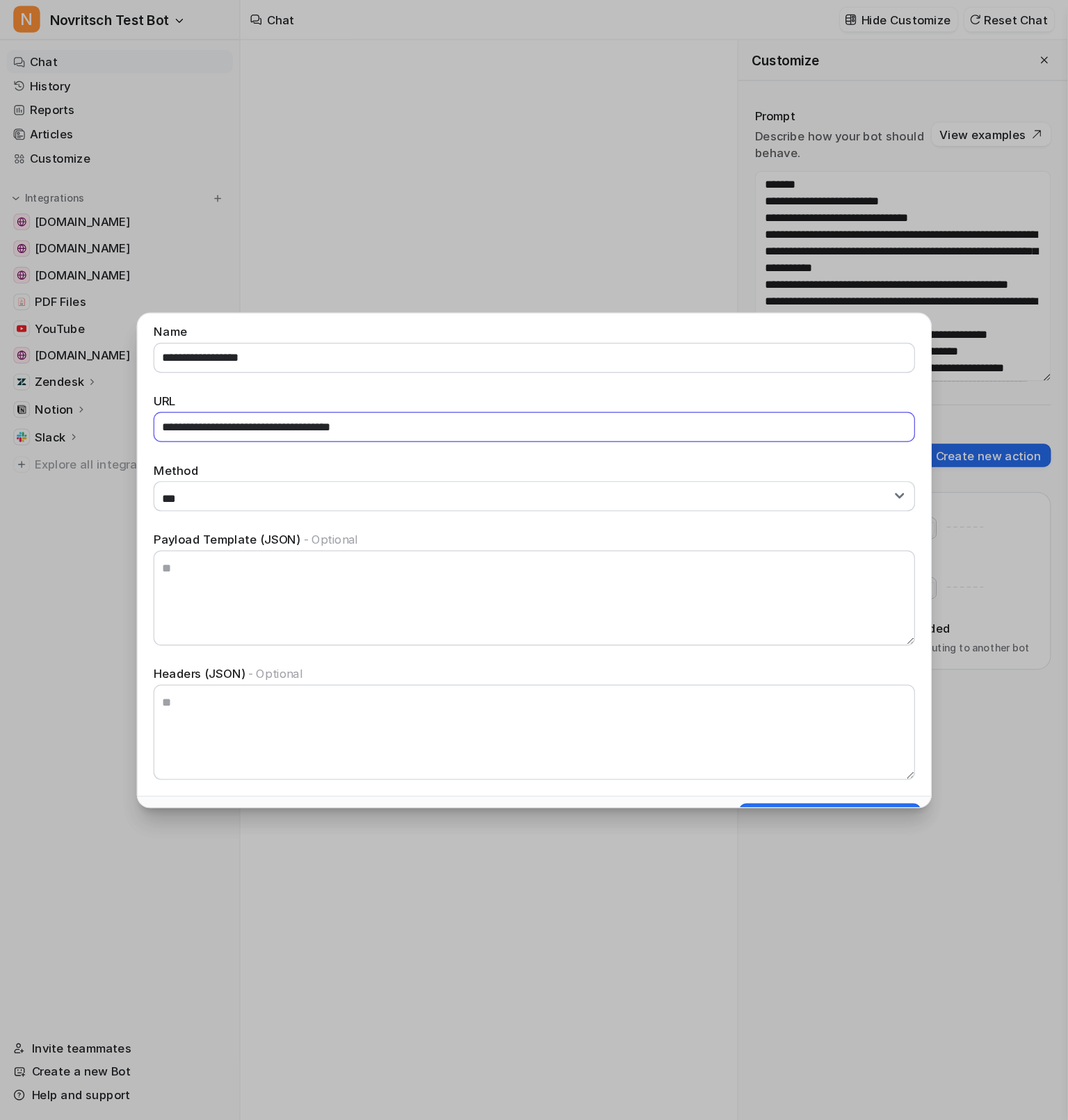
scroll to position [156, 0]
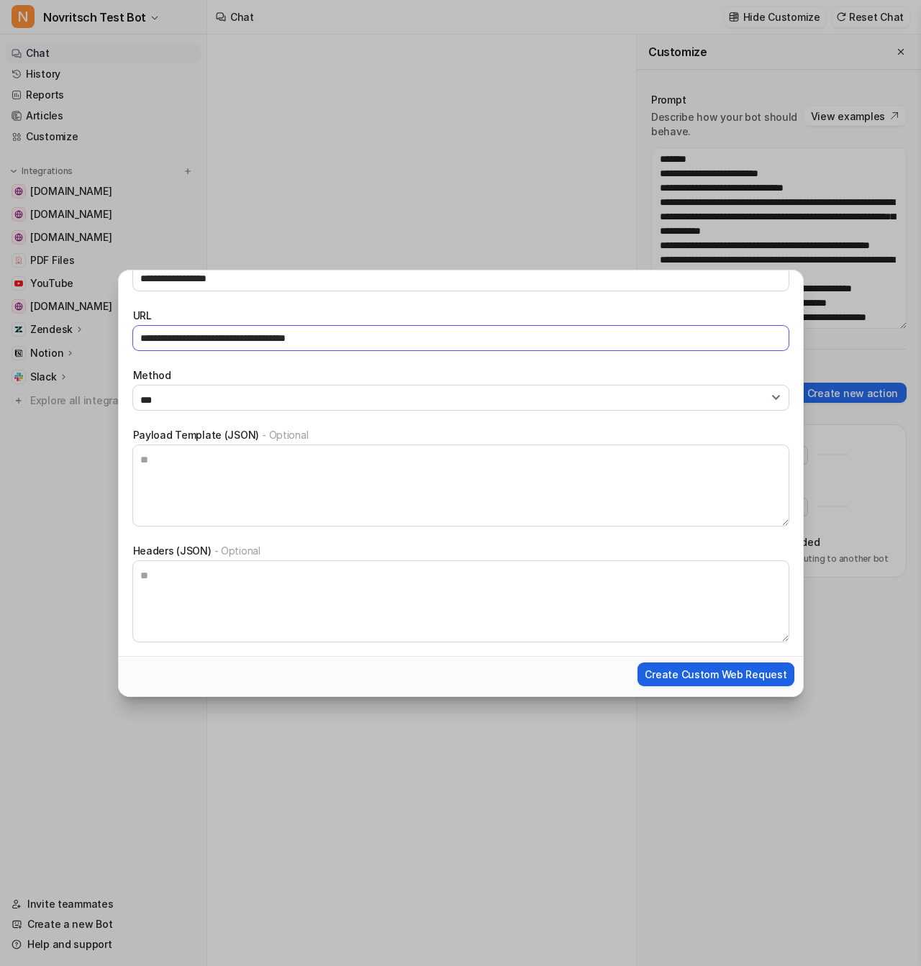
type input "**********"
click at [707, 676] on button "Create Custom Web Request" at bounding box center [715, 675] width 156 height 24
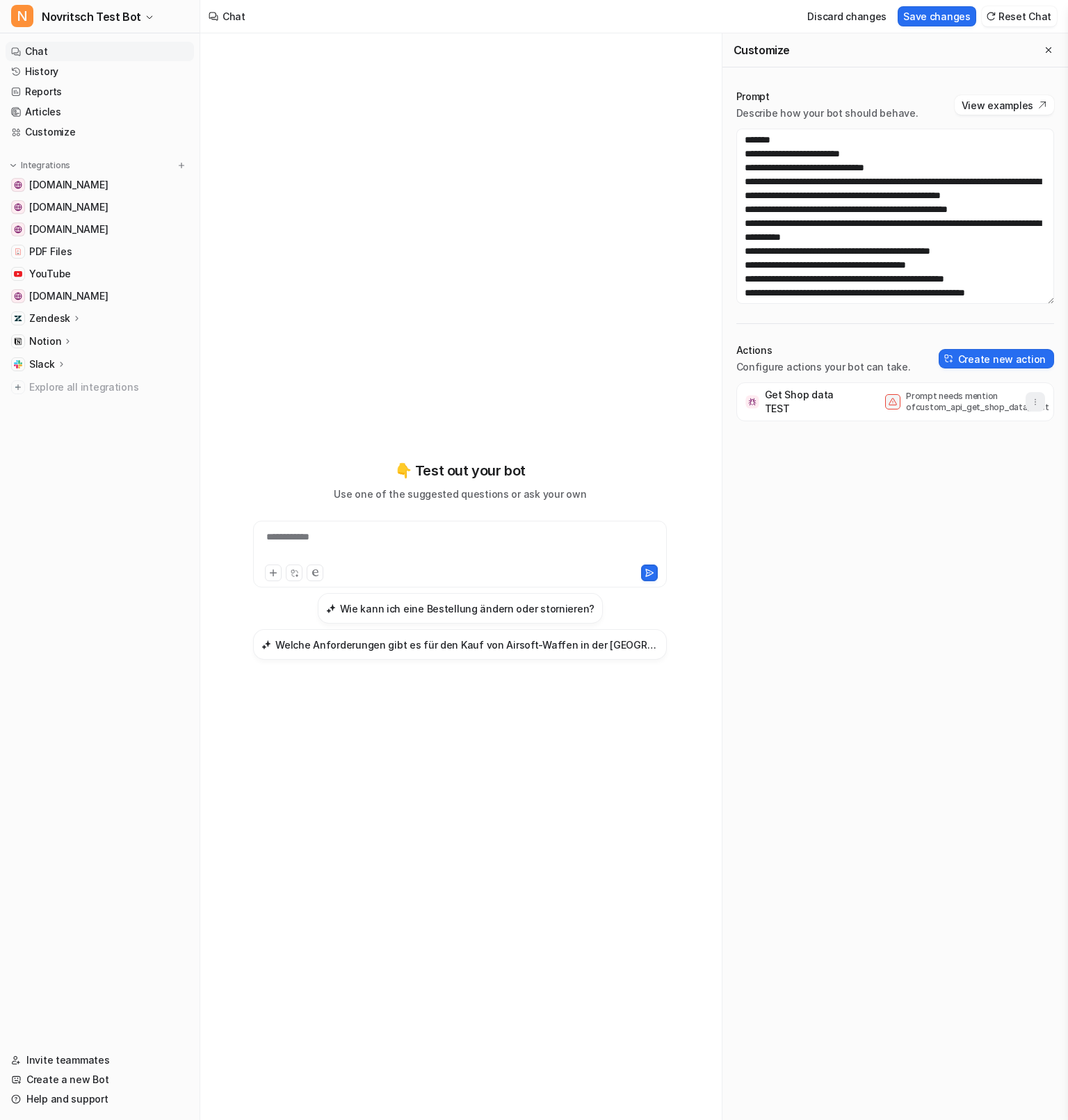
click at [798, 400] on icon "button" at bounding box center [1035, 402] width 10 height 10
click at [798, 400] on p "Prompt needs mention of custom_api_get_shop_data_test" at bounding box center [962, 401] width 111 height 22
click at [791, 398] on p "Get Shop data TEST" at bounding box center [808, 401] width 87 height 28
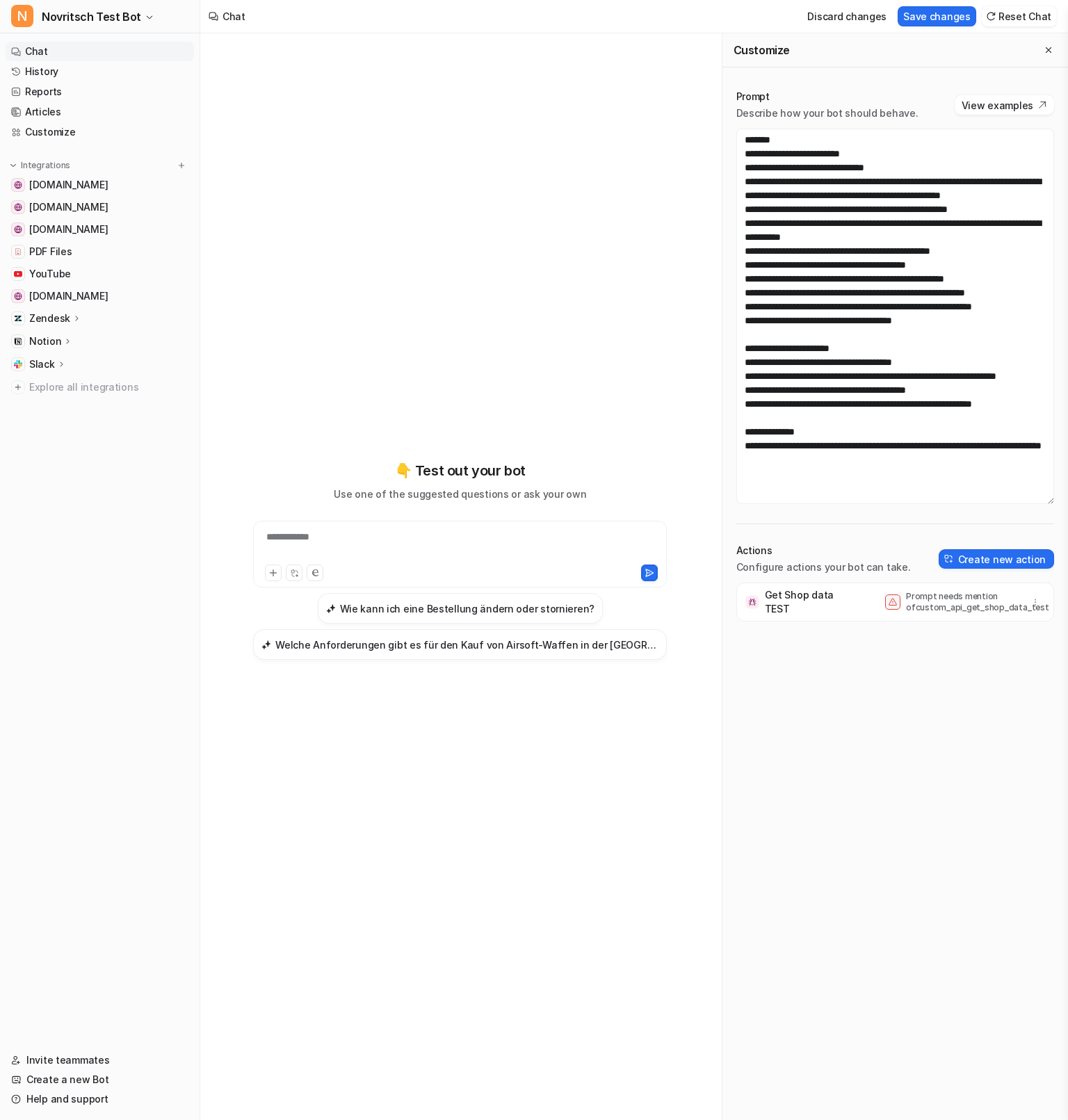
drag, startPoint x: 1053, startPoint y: 301, endPoint x: 1063, endPoint y: 500, distance: 199.3
click at [798, 501] on div "Prompt Describe how your bot should behave. View examples Actions Configure act…" at bounding box center [896, 704] width 346 height 1258
click at [798, 619] on div "Get Shop data TEST Prompt needs mention of custom_api_get_shop_data_test" at bounding box center [895, 602] width 305 height 39
click at [798, 106] on button "View examples" at bounding box center [1004, 105] width 100 height 19
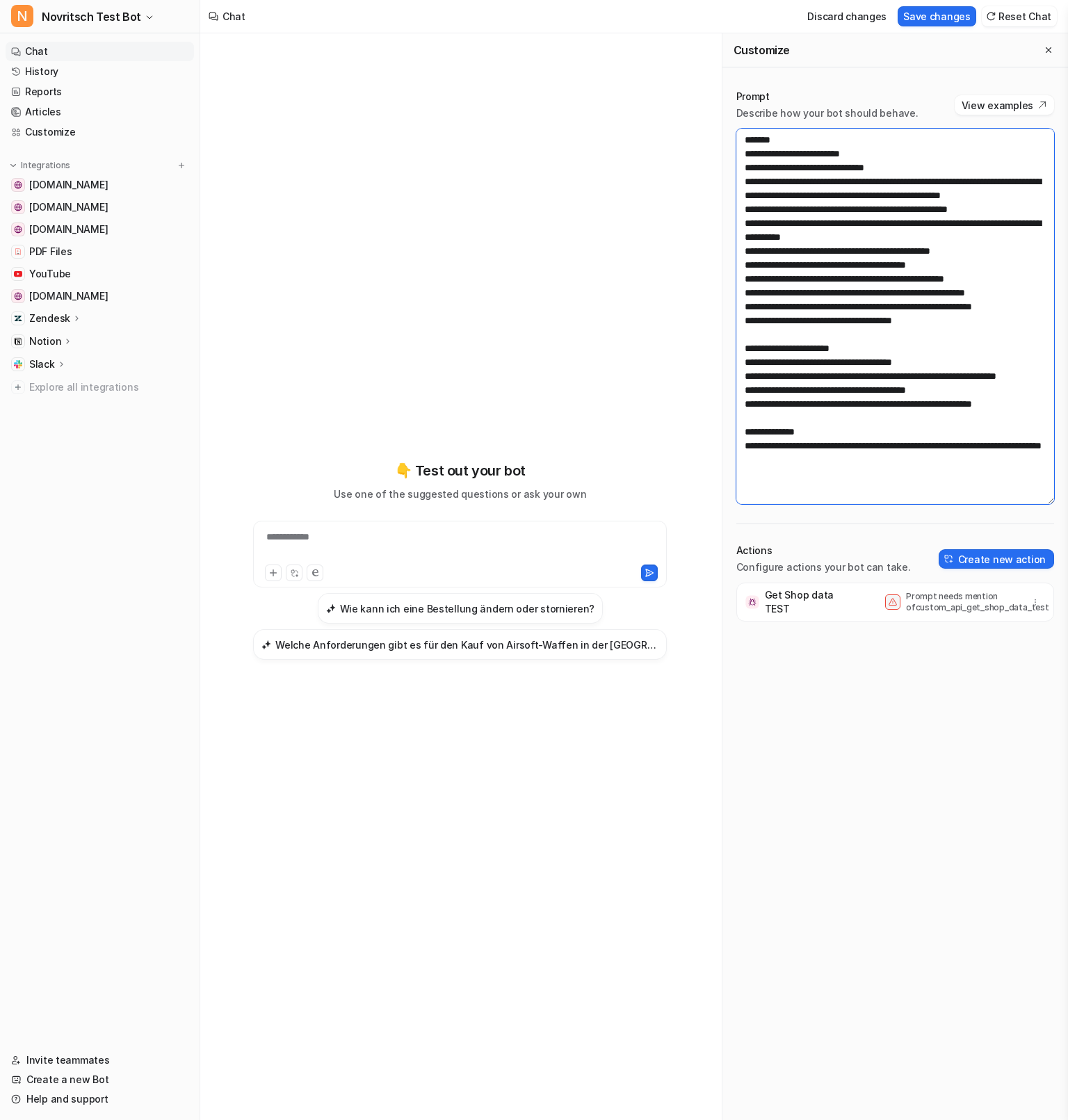
click at [798, 485] on textarea at bounding box center [896, 316] width 319 height 376
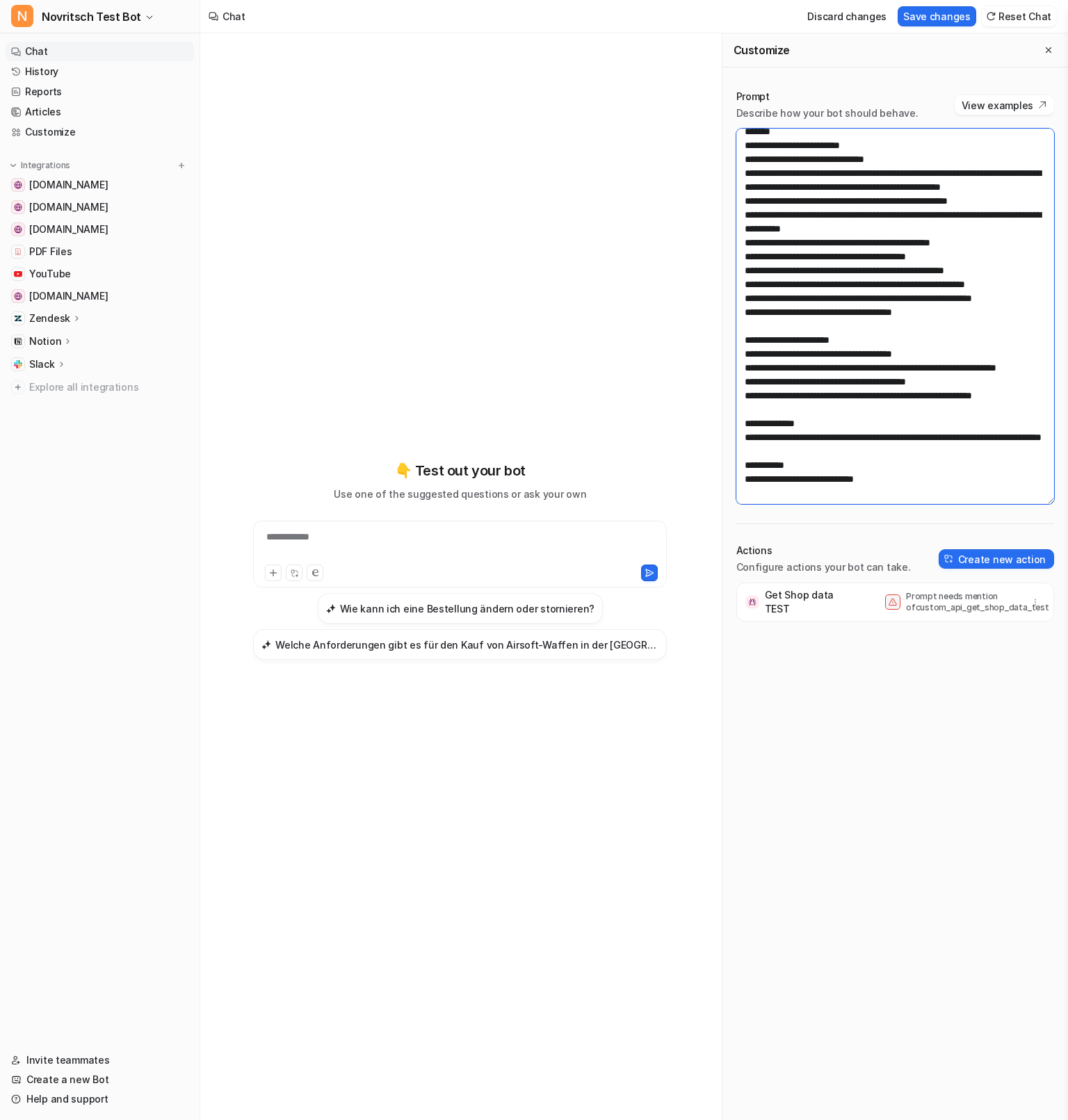
scroll to position [50, 0]
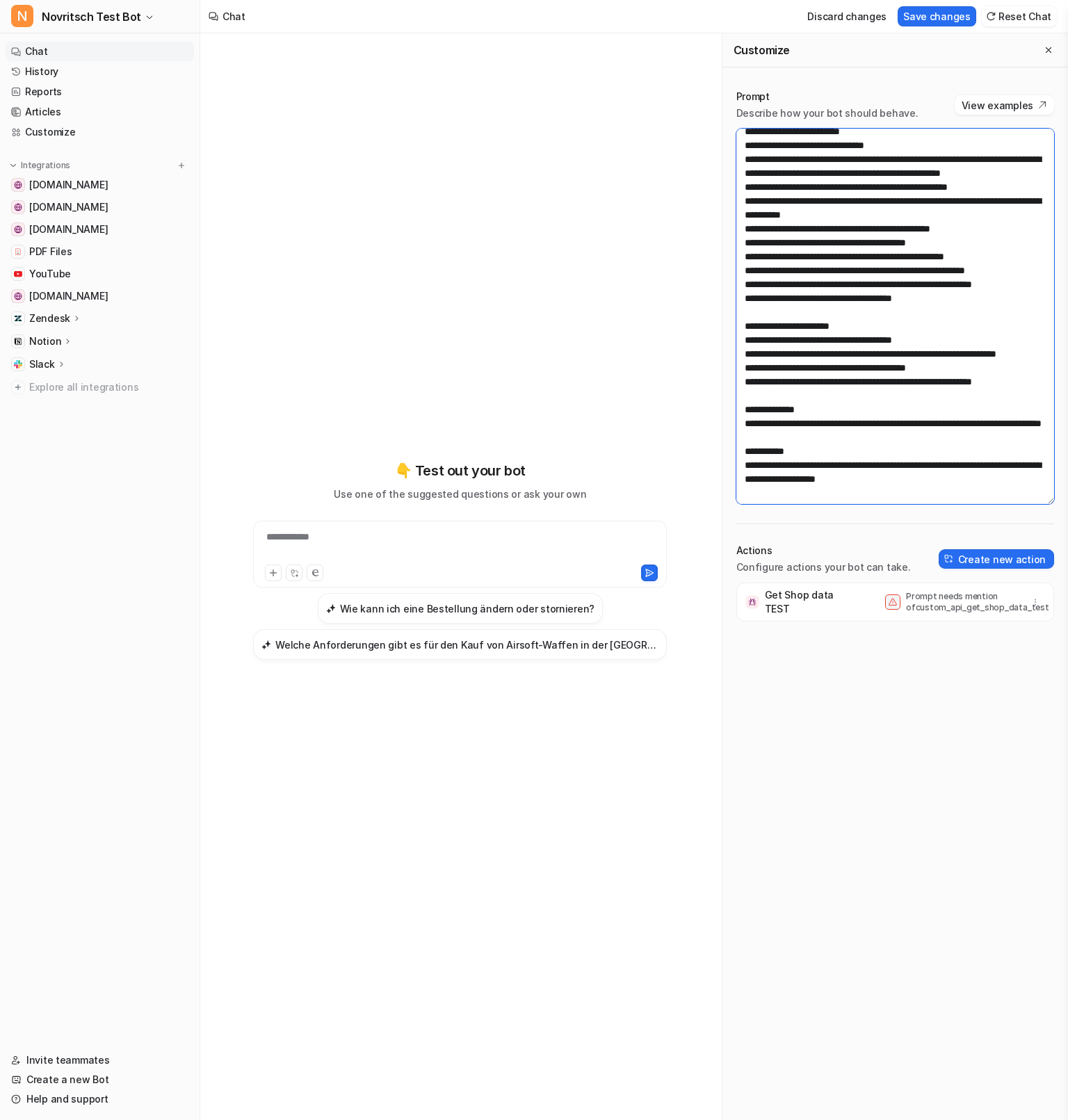
type textarea "**********"
click at [798, 700] on div "Get Shop data TEST Prompt needs mention of custom_api_get_shop_data_test" at bounding box center [895, 951] width 318 height 737
click at [483, 534] on div at bounding box center [460, 545] width 407 height 32
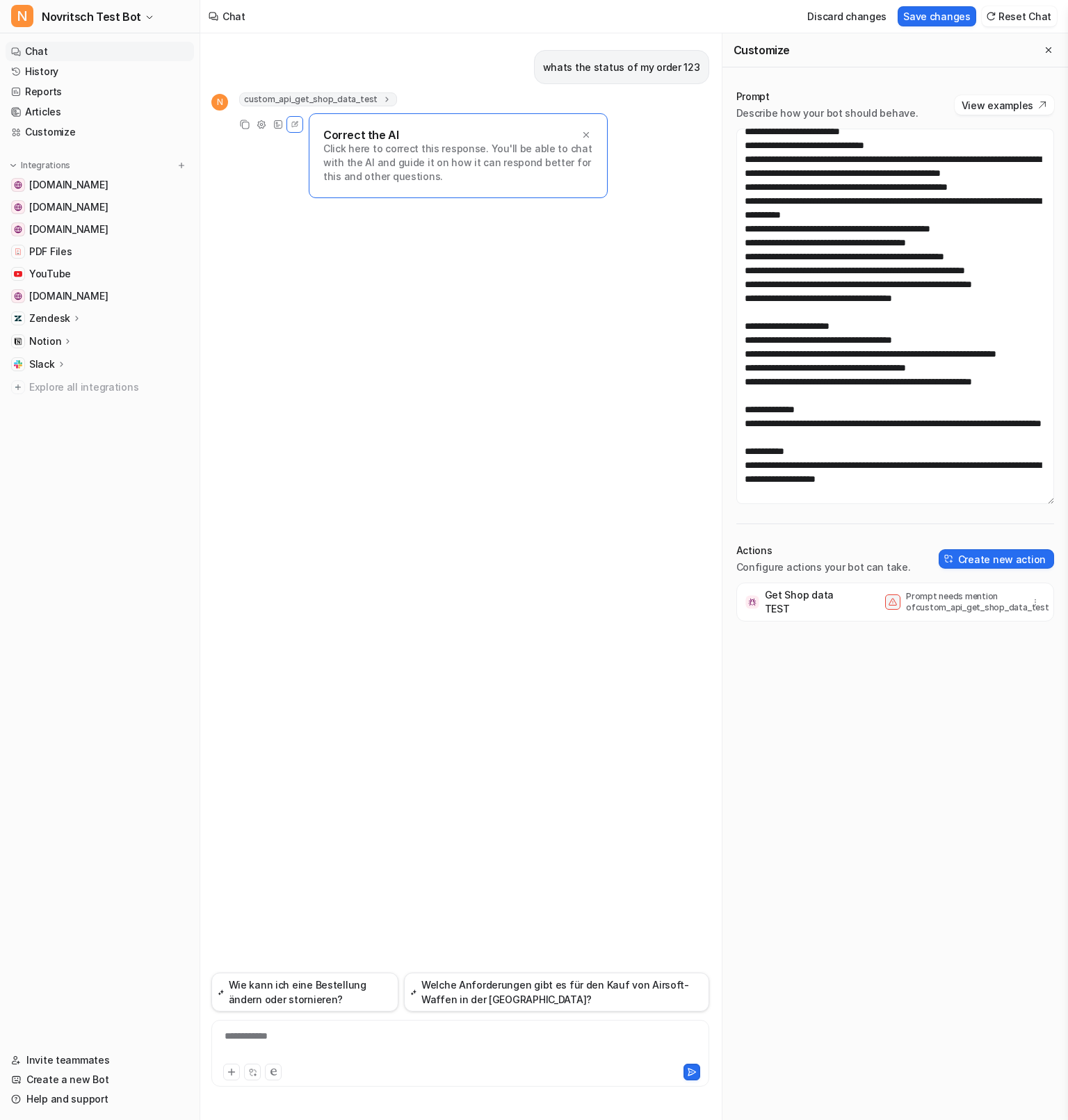
click at [798, 605] on p "Get Shop data TEST" at bounding box center [808, 602] width 87 height 28
click at [798, 604] on p "Prompt needs mention of custom_api_get_shop_data_test" at bounding box center [962, 602] width 111 height 22
click at [798, 601] on icon "button" at bounding box center [1035, 602] width 10 height 10
click at [798, 700] on div "Get Shop data TEST Prompt needs mention of custom_api_get_shop_data_test Delete" at bounding box center [895, 951] width 318 height 737
click at [749, 599] on img at bounding box center [752, 602] width 14 height 14
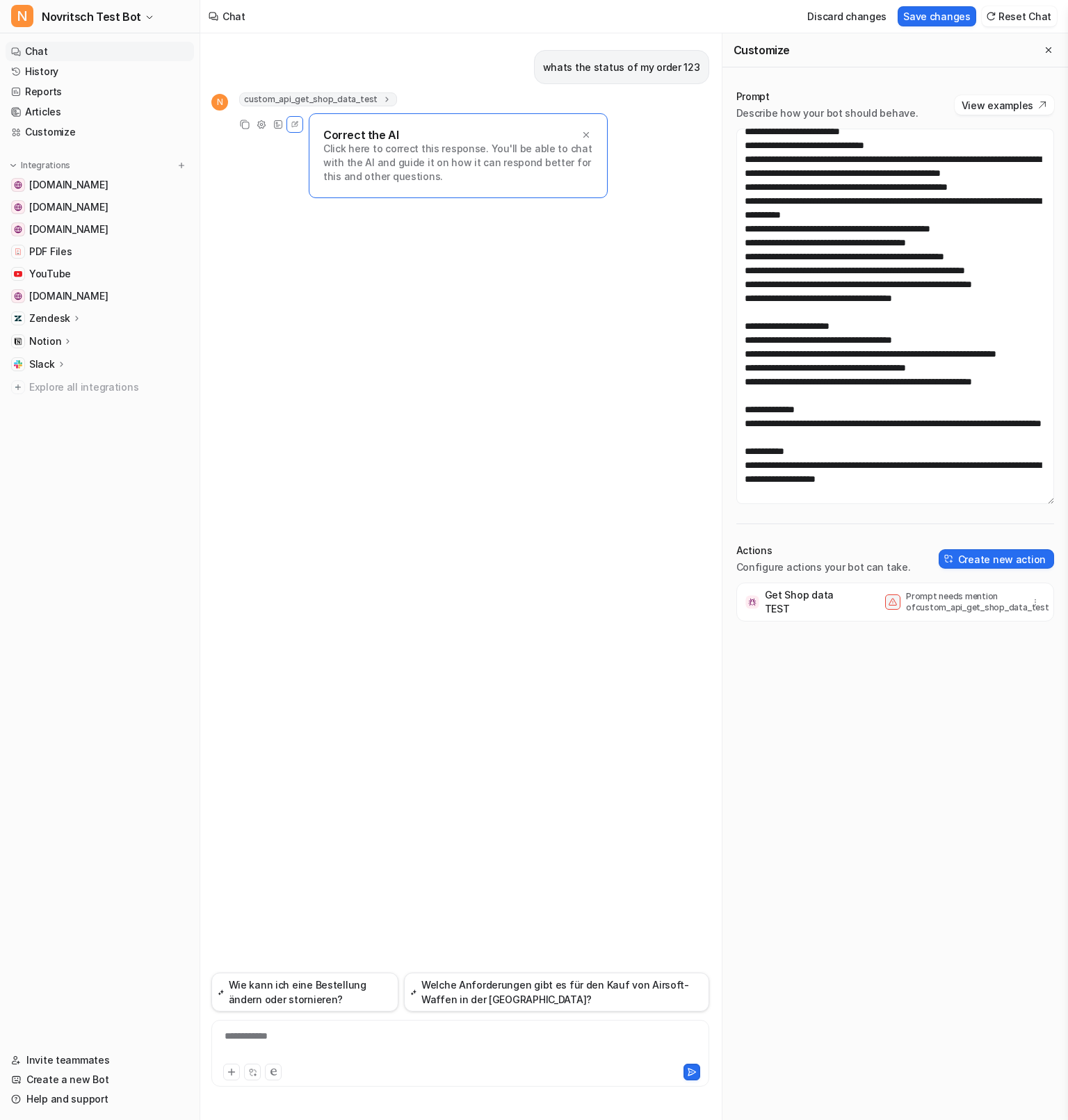
click at [777, 600] on p "Get Shop data TEST" at bounding box center [808, 602] width 87 height 28
click at [470, 143] on p "Click here to correct this response. You'll be able to chat with the AI and gui…" at bounding box center [458, 162] width 270 height 42
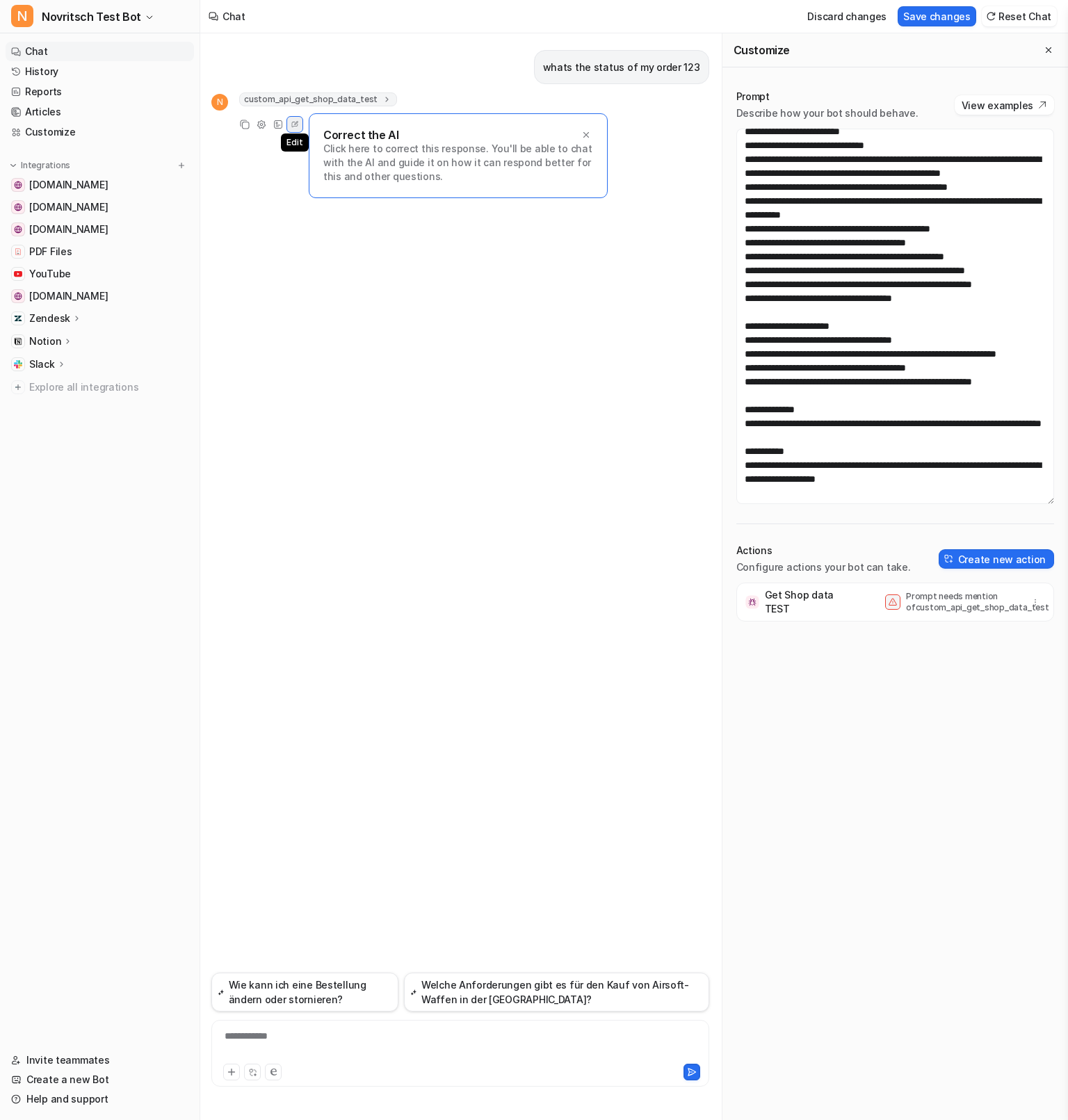
click at [297, 126] on icon at bounding box center [295, 125] width 6 height 6
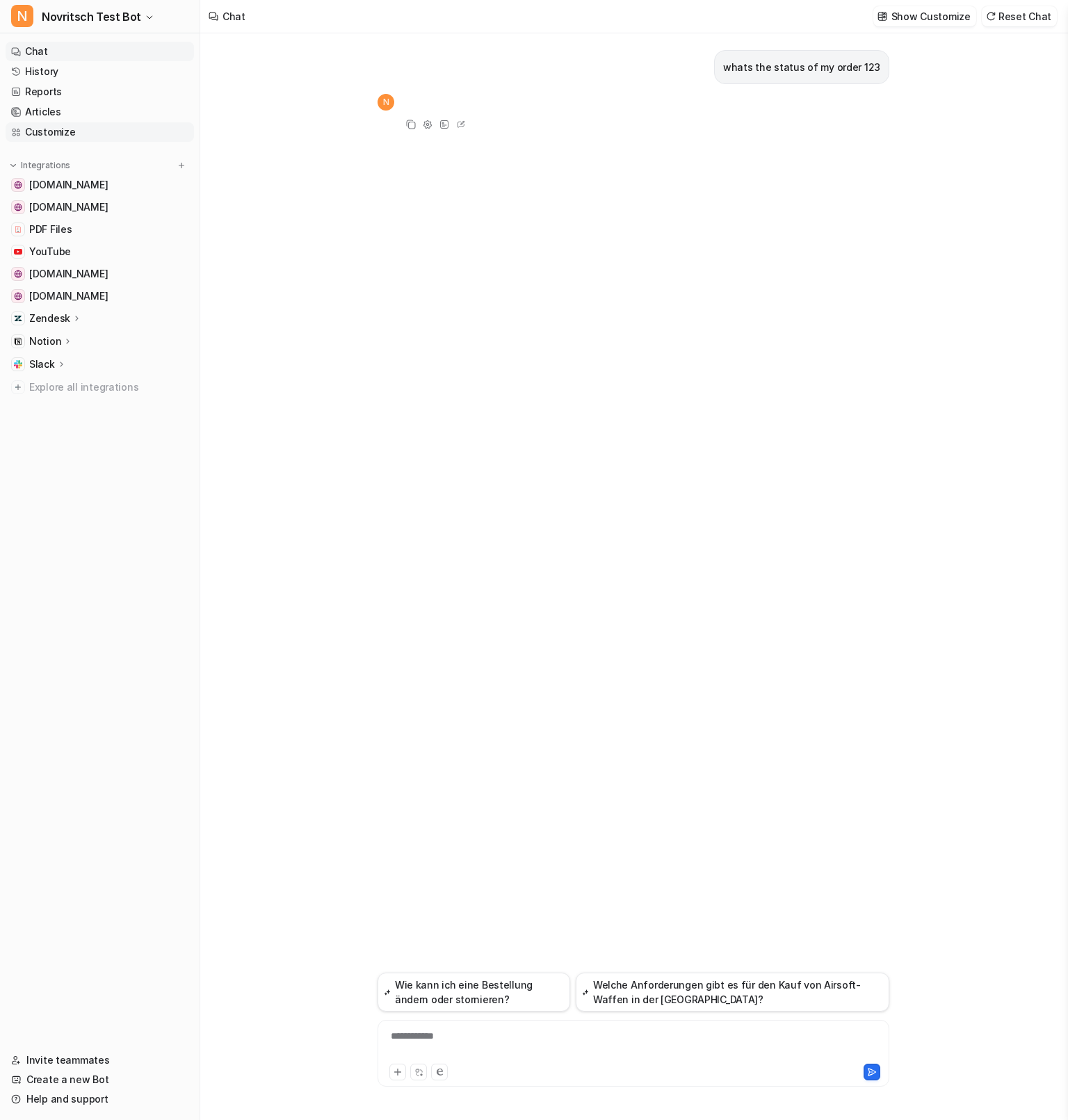
click at [103, 129] on link "Customize" at bounding box center [100, 132] width 188 height 19
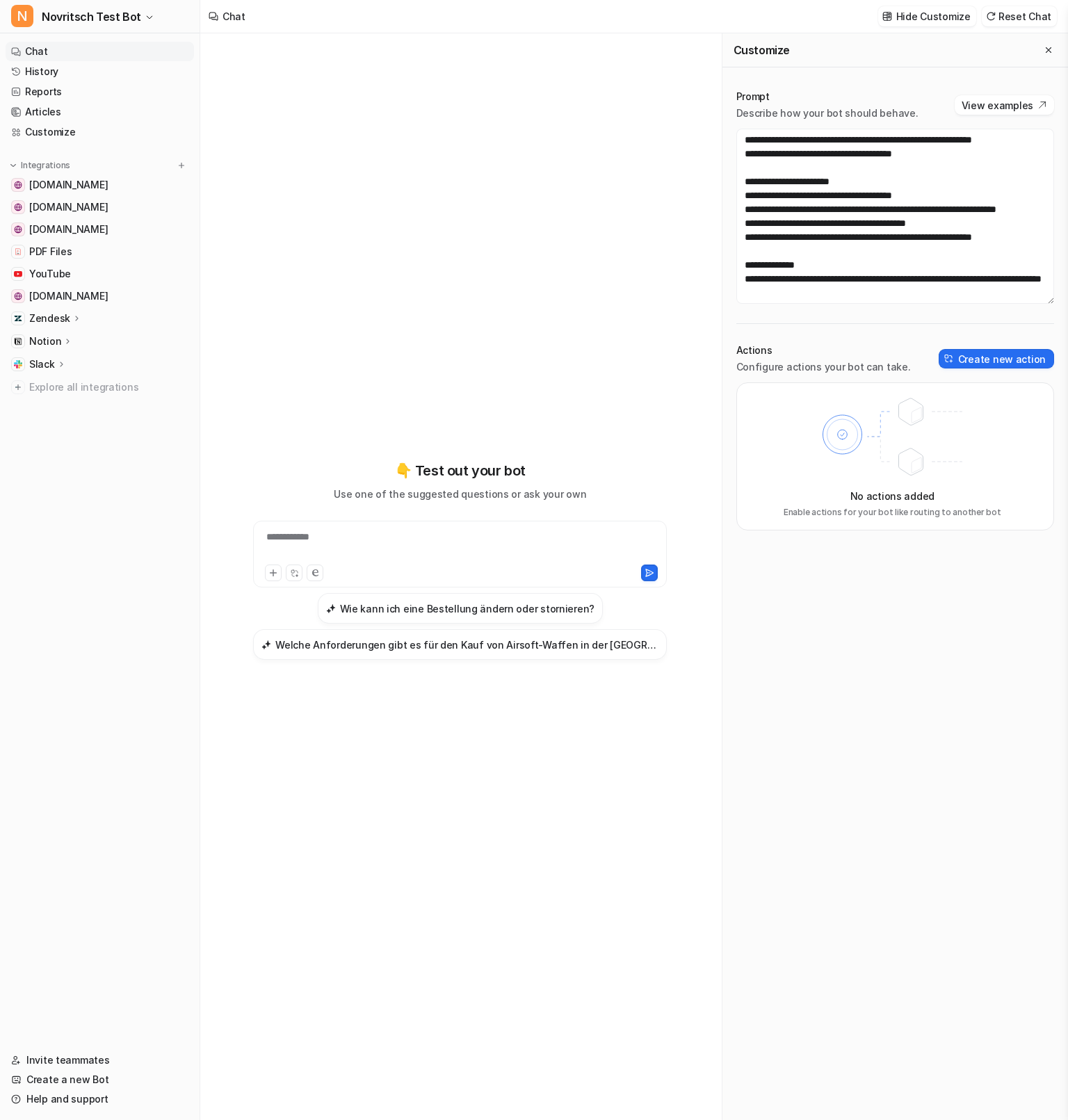
scroll to position [209, 0]
click at [798, 360] on button "Create new action" at bounding box center [996, 359] width 115 height 19
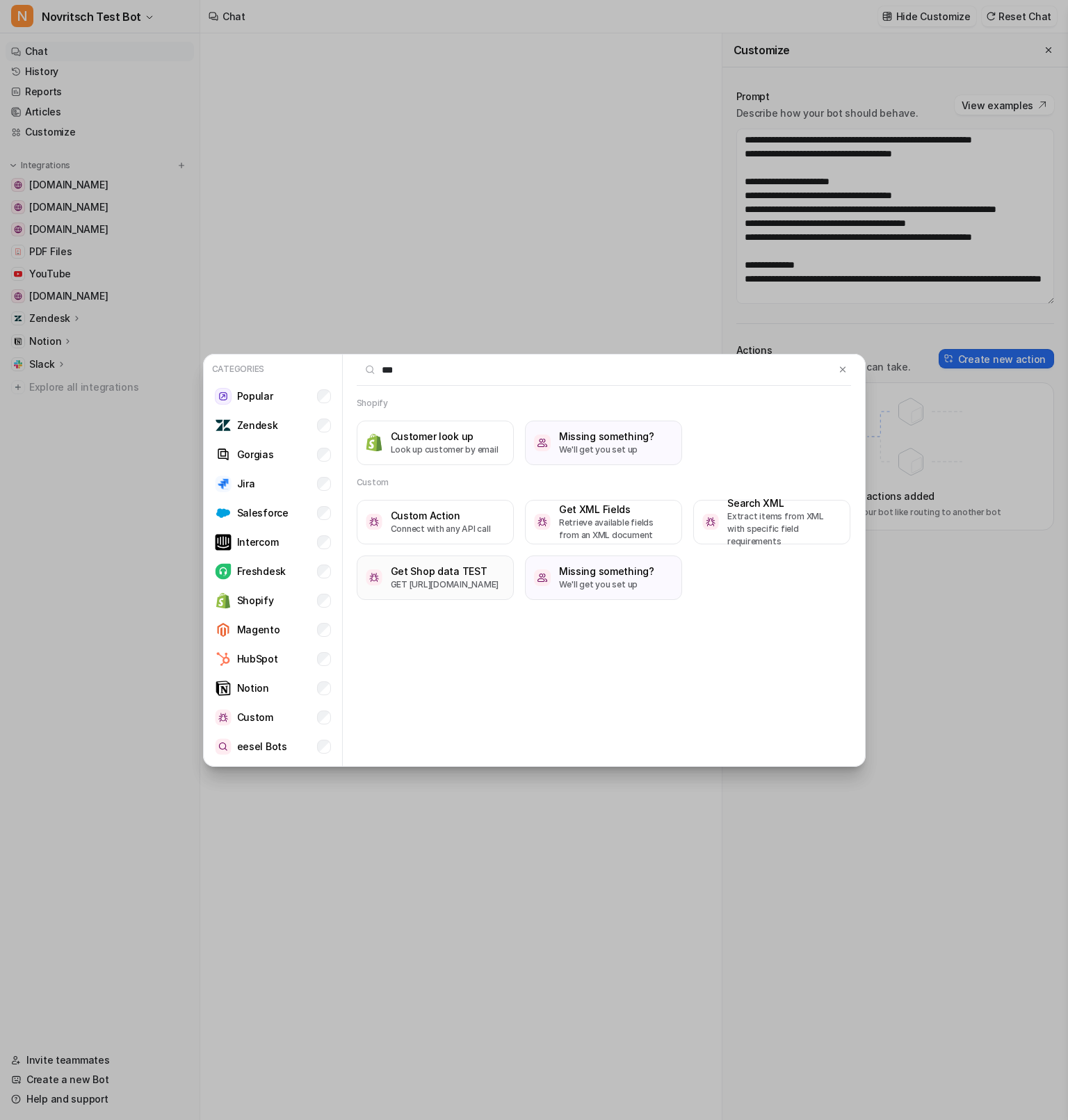
type input "***"
click at [479, 580] on p "GET [URL][DOMAIN_NAME]" at bounding box center [445, 585] width 108 height 13
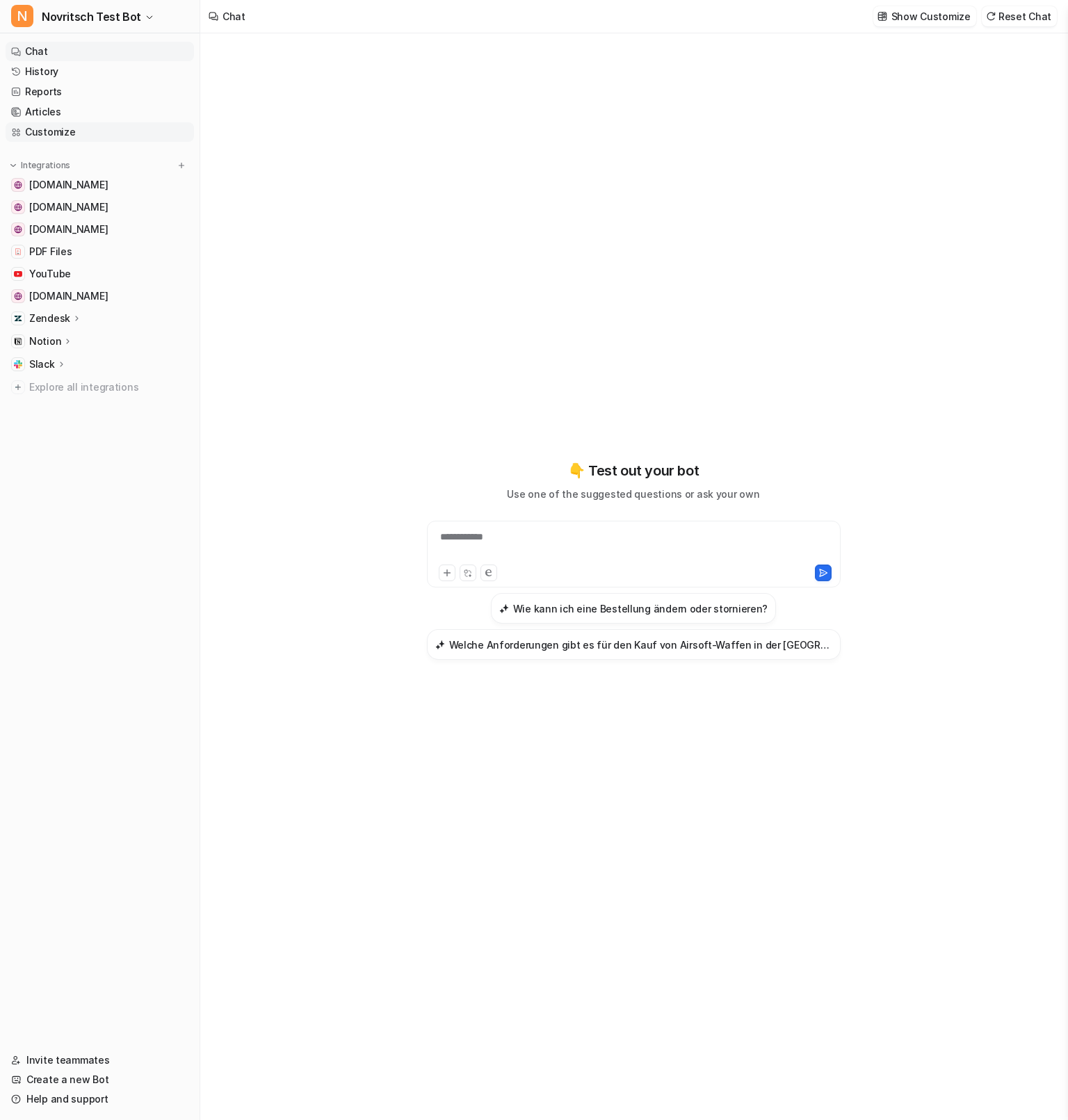
click at [130, 135] on link "Customize" at bounding box center [100, 132] width 188 height 19
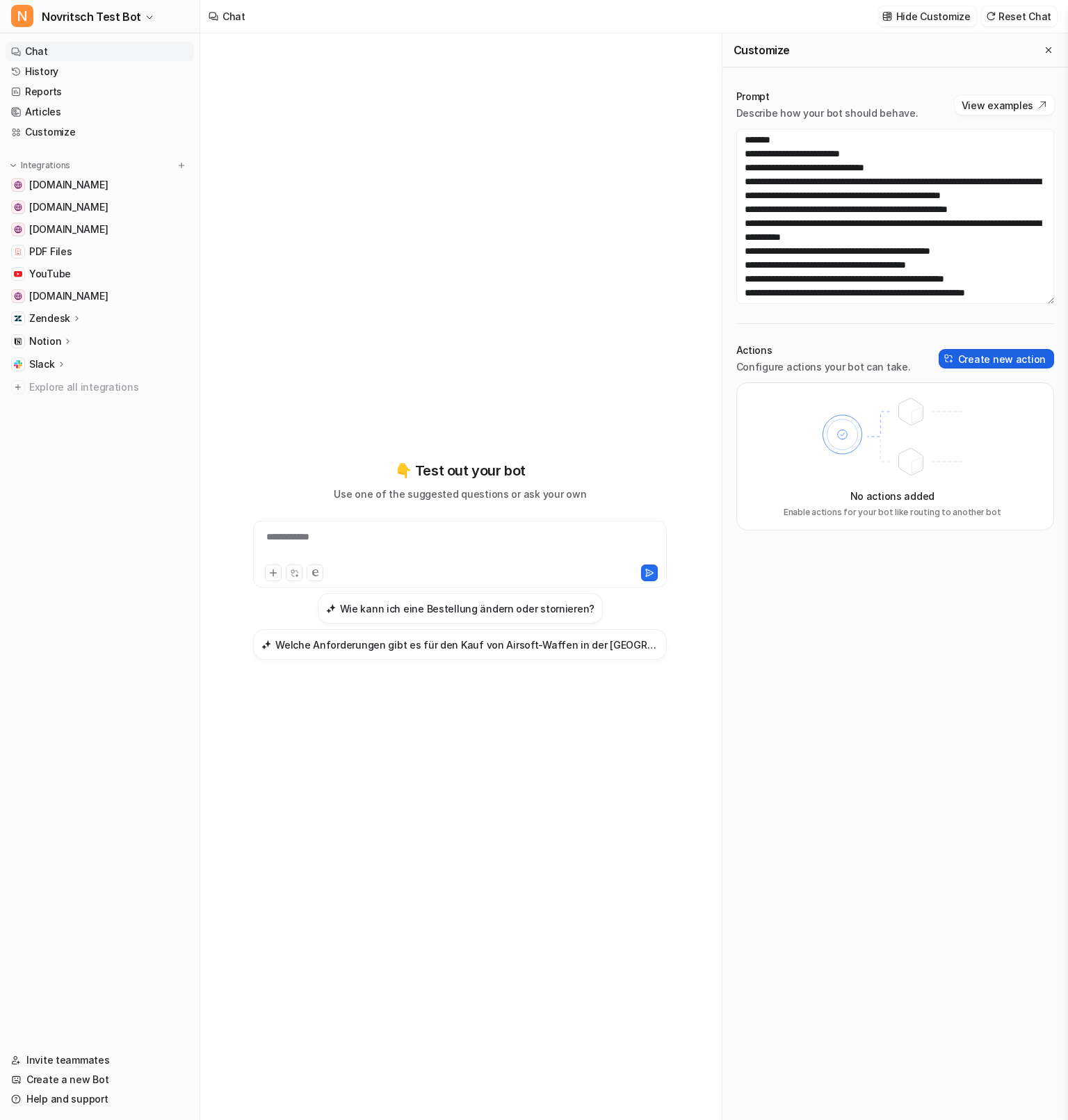
click at [798, 359] on button "Create new action" at bounding box center [996, 359] width 115 height 19
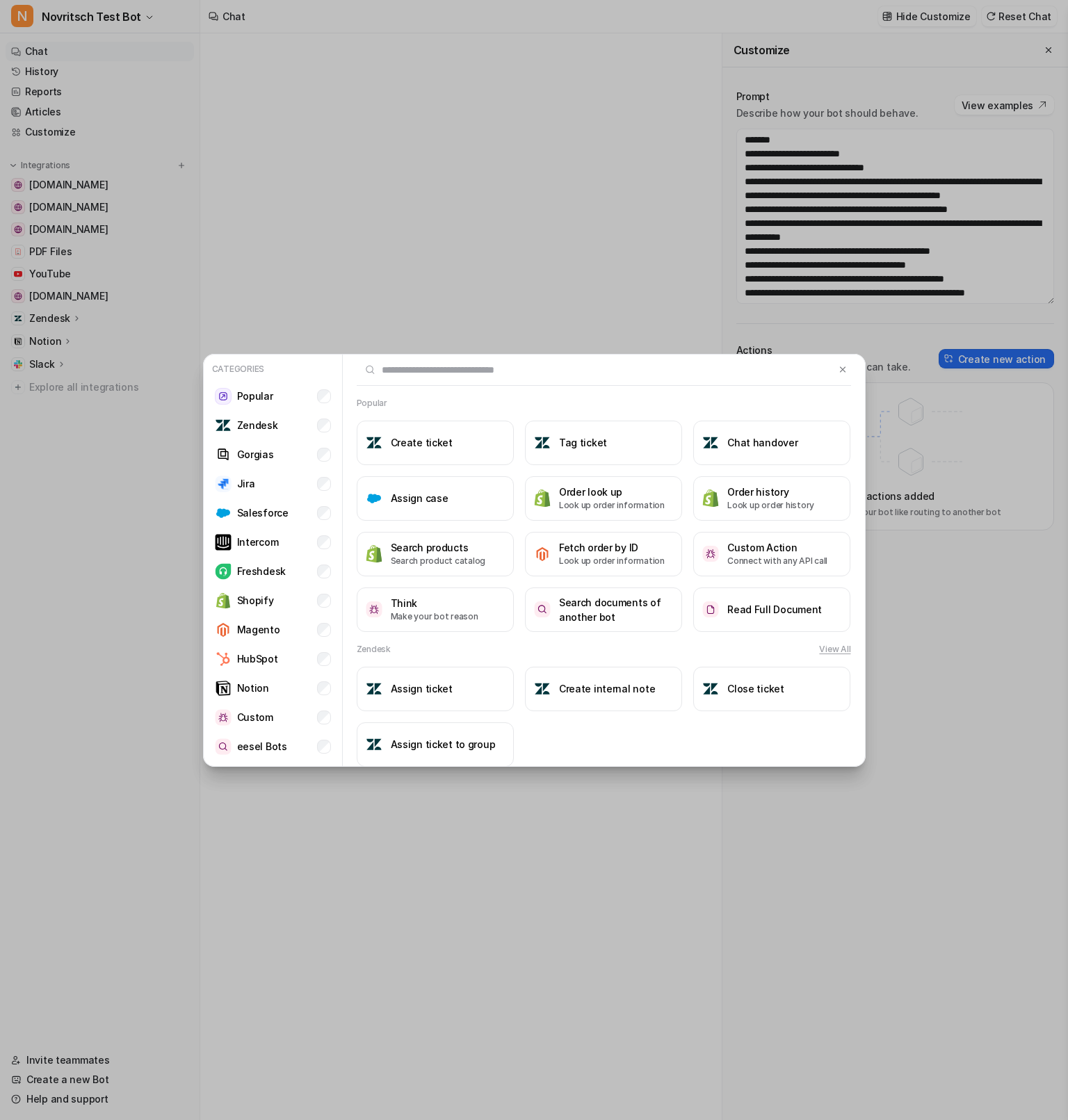
click at [592, 383] on input "text" at bounding box center [595, 370] width 478 height 31
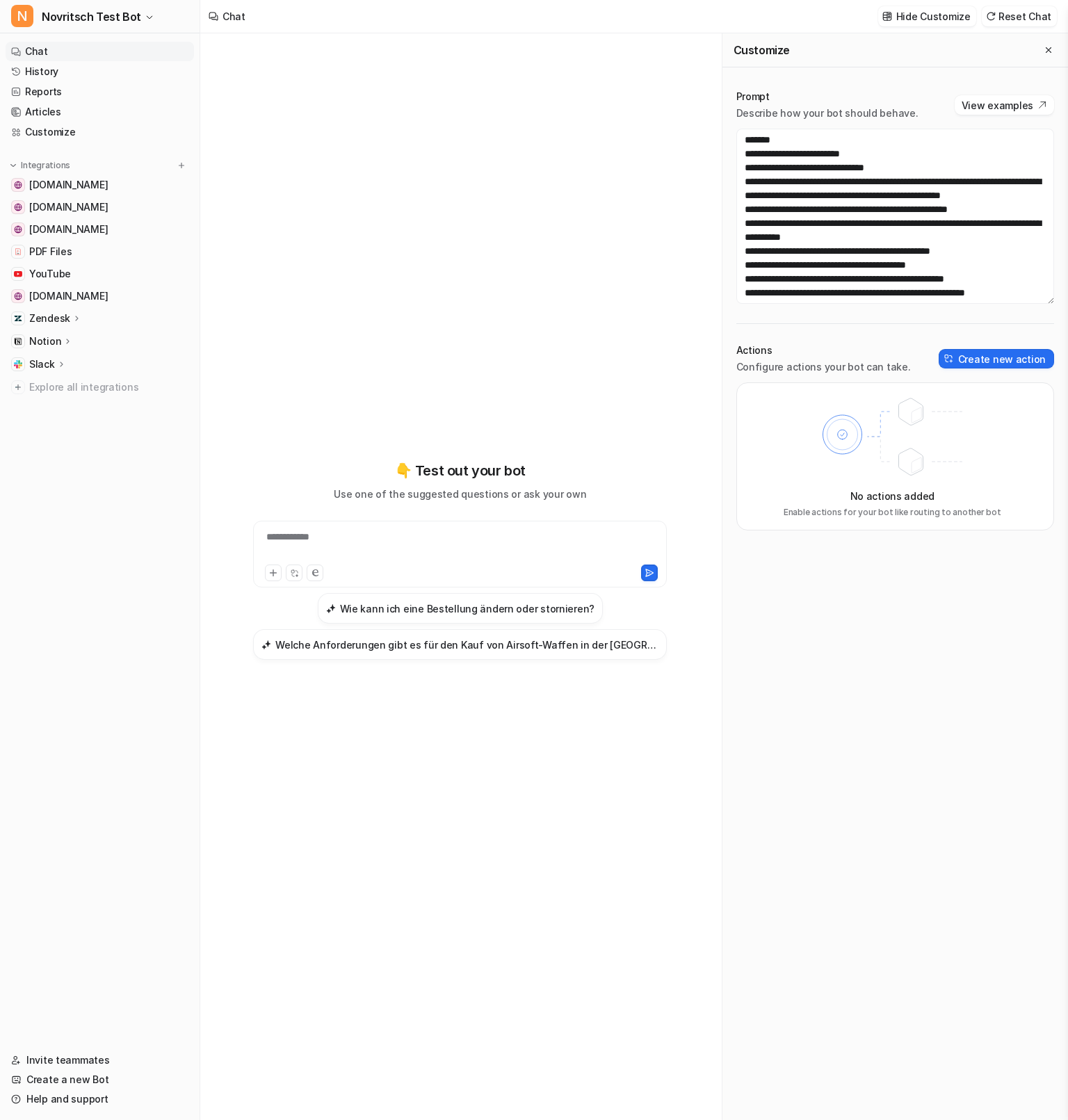
scroll to position [209, 0]
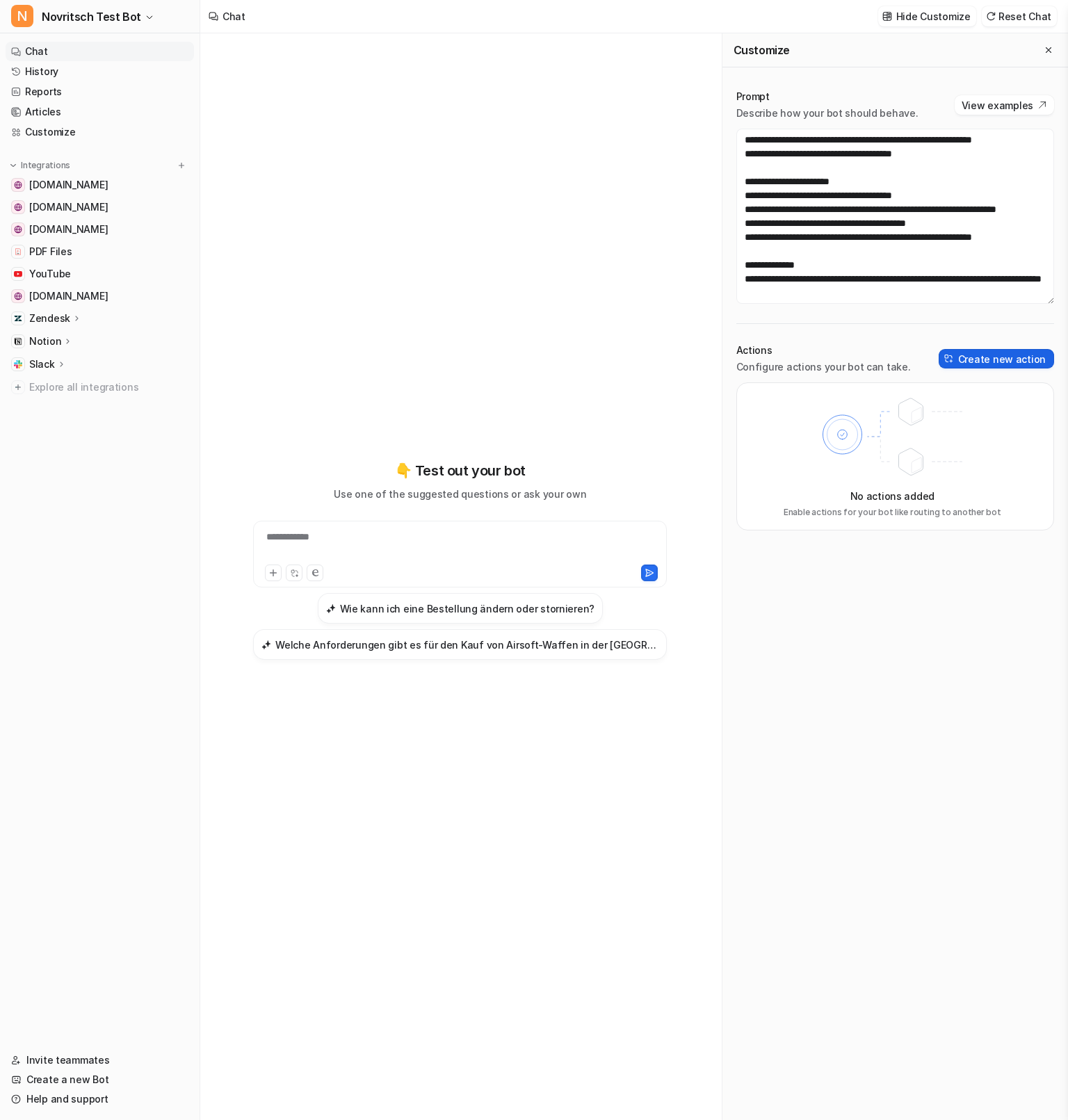
click at [798, 354] on button "Create new action" at bounding box center [996, 359] width 115 height 19
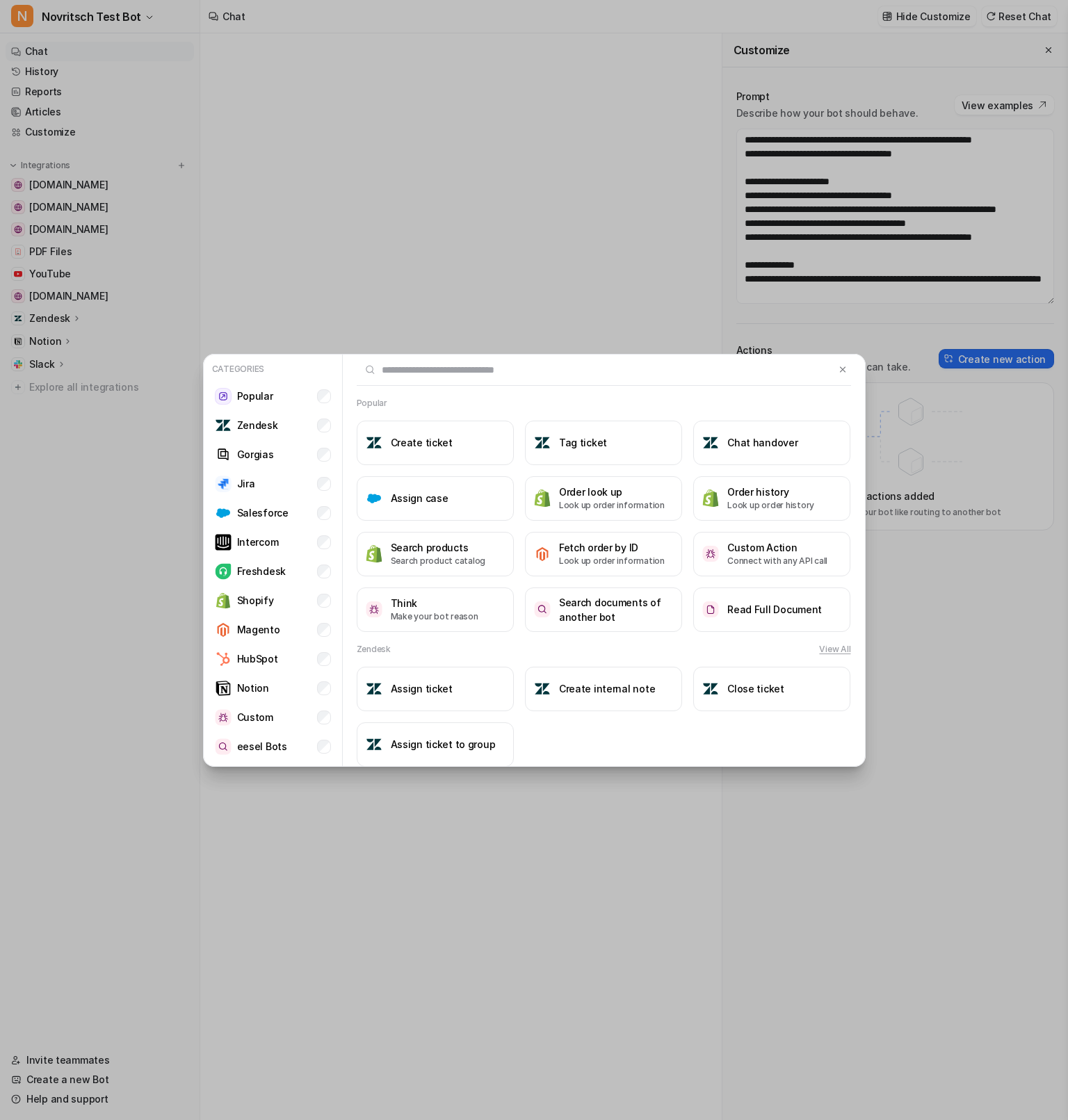
click at [507, 381] on input "text" at bounding box center [595, 370] width 478 height 31
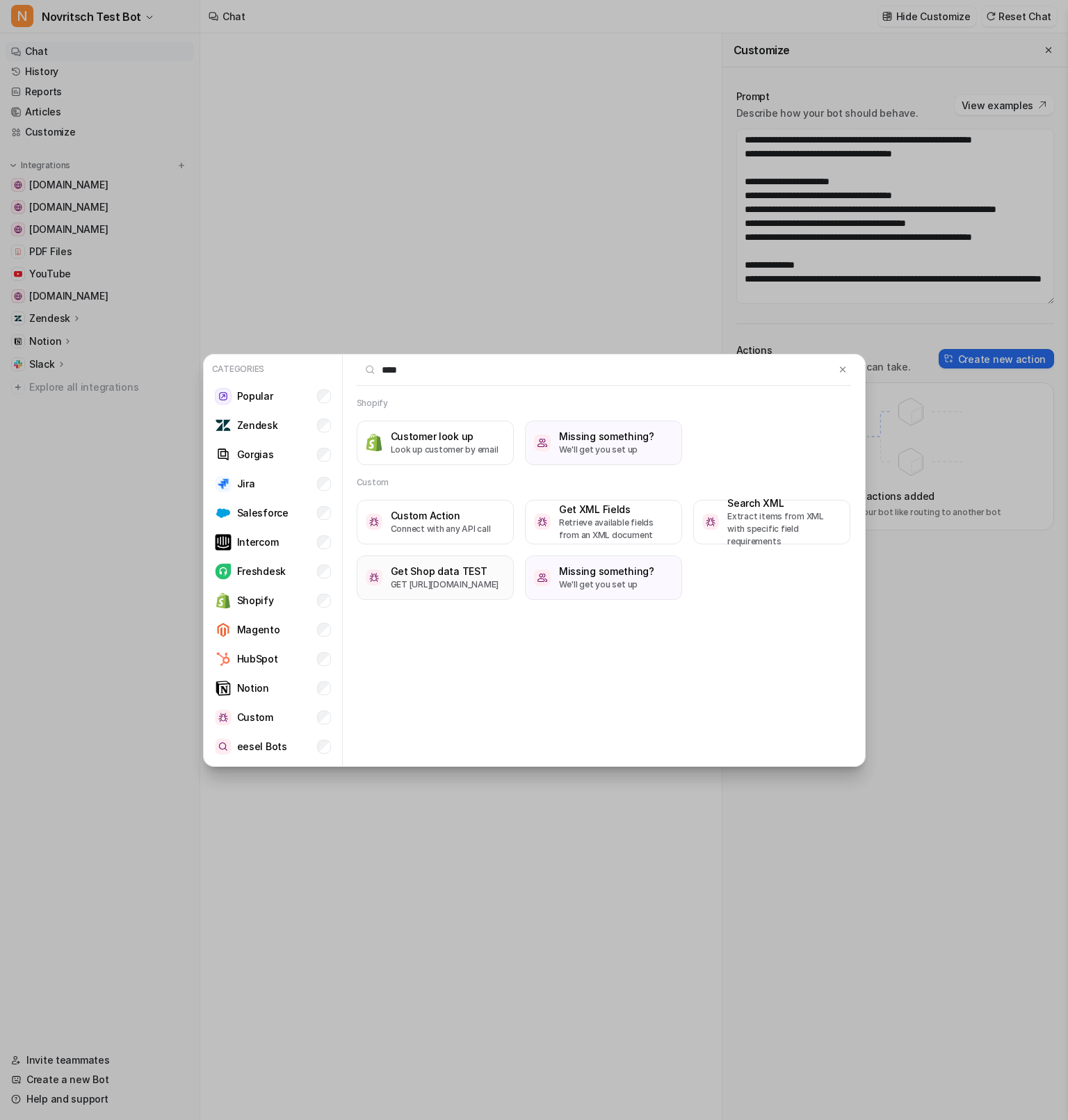
type input "****"
click at [377, 577] on img at bounding box center [373, 577] width 16 height 16
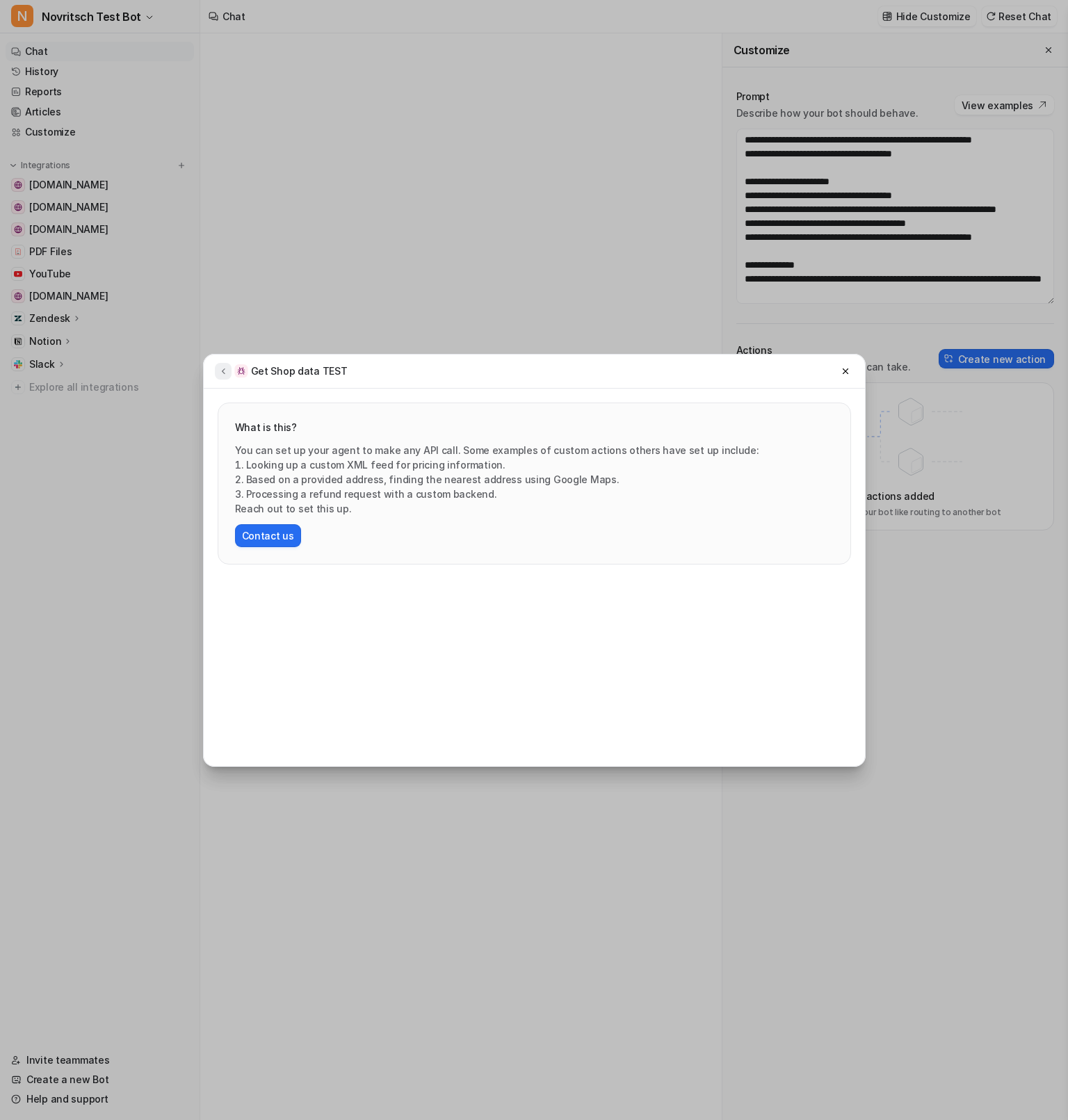
click at [225, 377] on button at bounding box center [222, 371] width 16 height 16
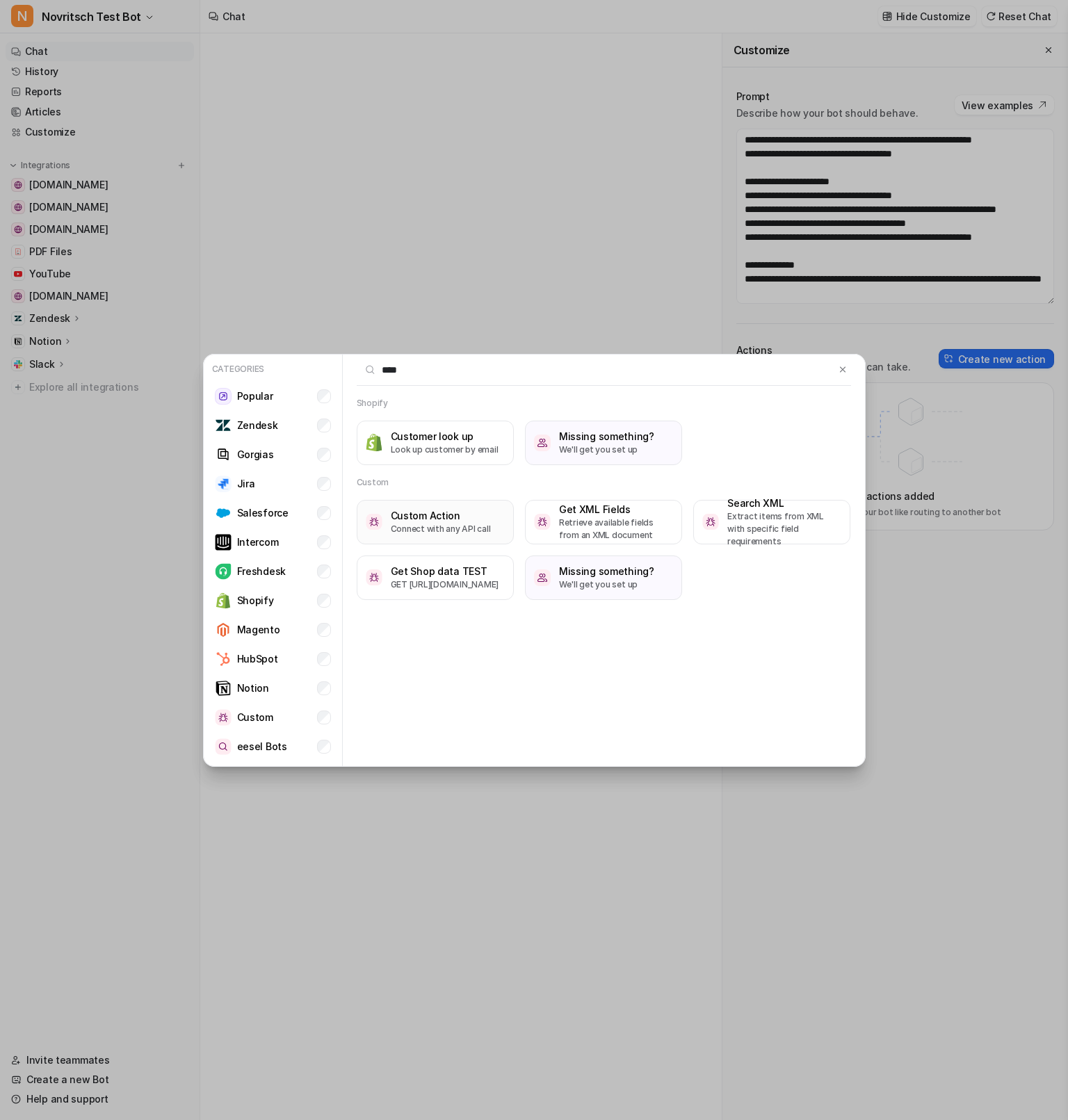
click at [452, 508] on h3 "Custom Action" at bounding box center [441, 515] width 101 height 14
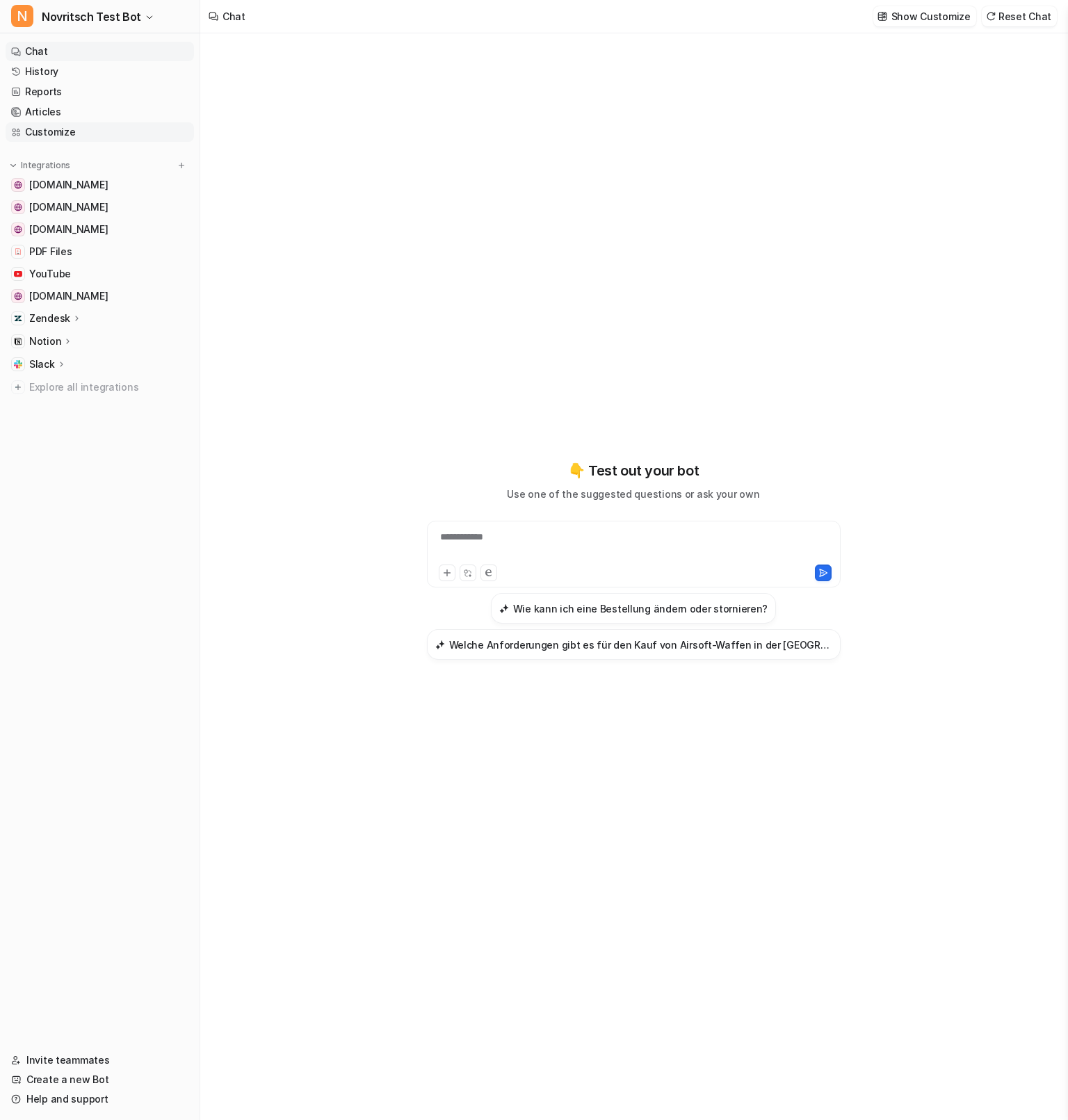
click at [92, 137] on link "Customize" at bounding box center [100, 132] width 188 height 19
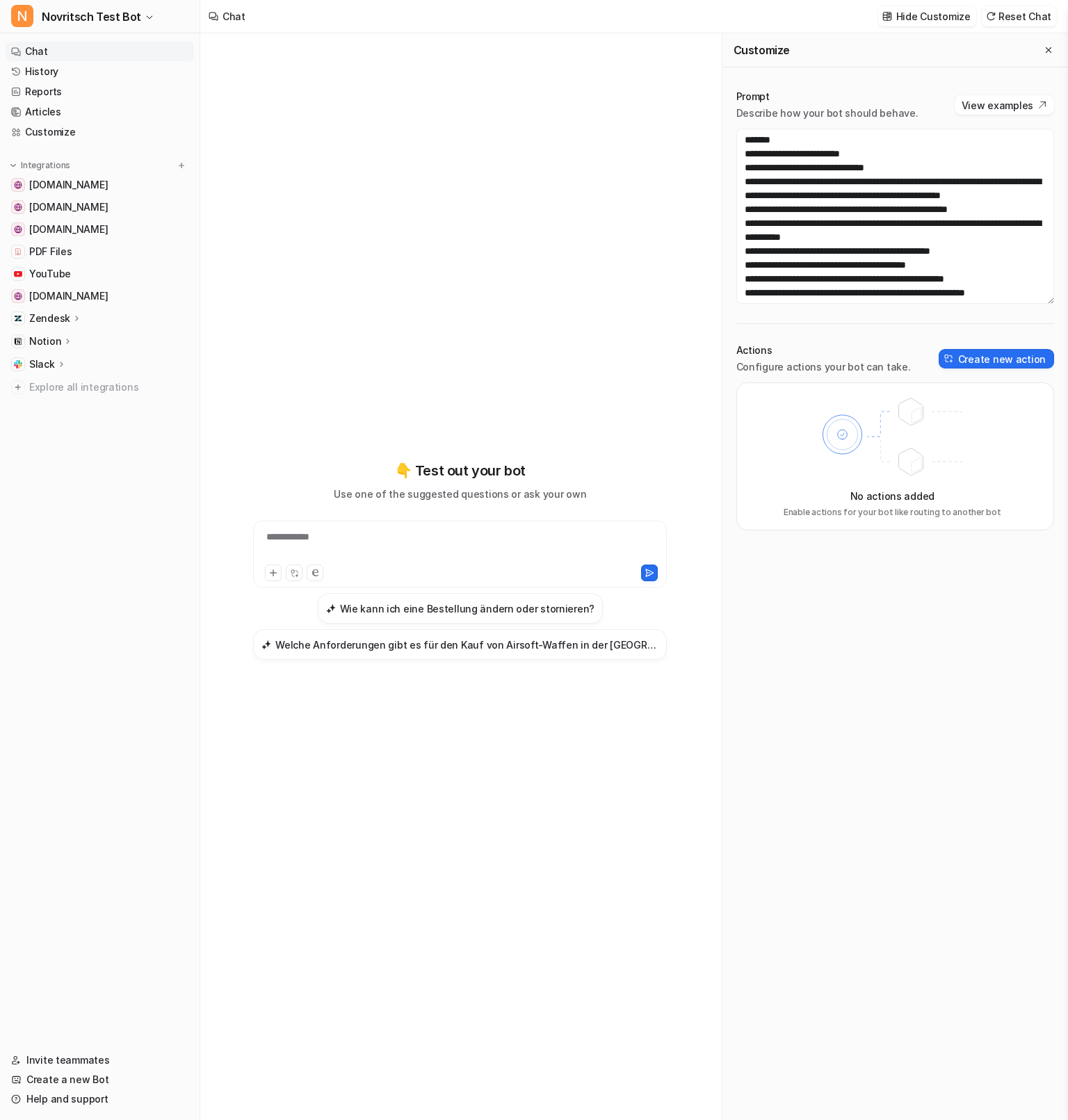
click at [798, 429] on div "No actions added Enable actions for your bot like routing to another bot" at bounding box center [895, 456] width 318 height 148
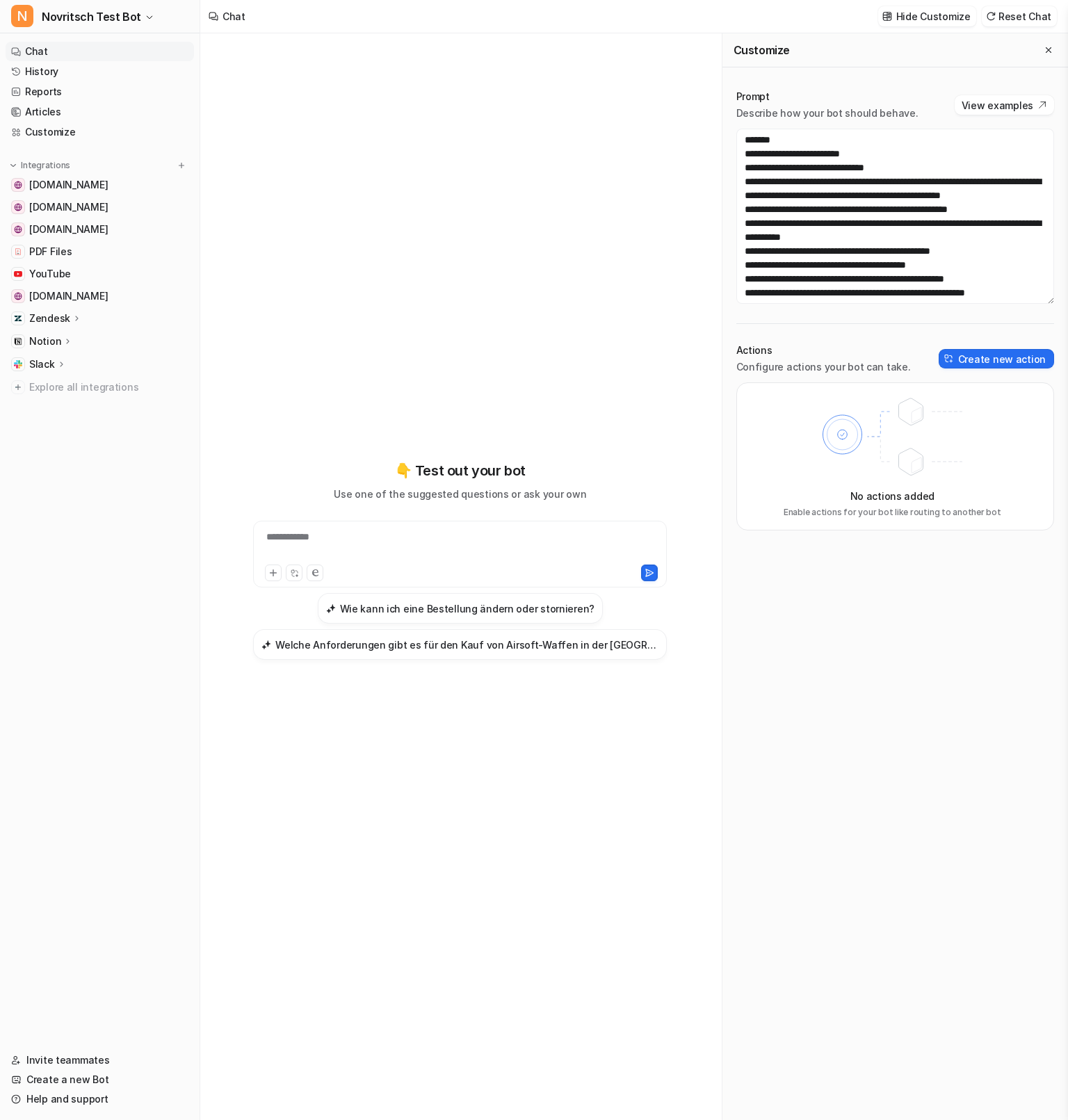
scroll to position [209, 0]
